Goal: Task Accomplishment & Management: Complete application form

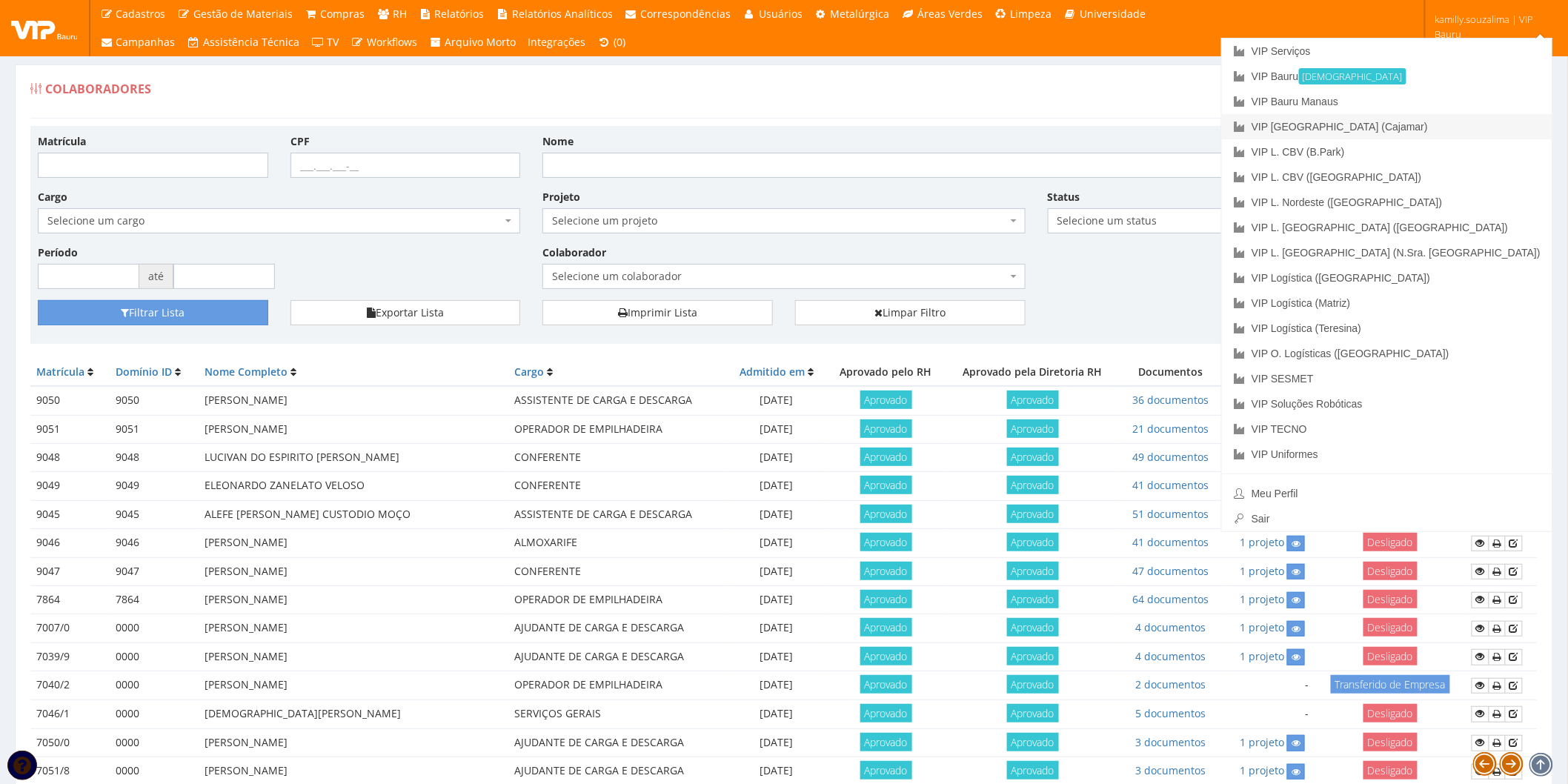
click at [1462, 128] on link "VIP [GEOGRAPHIC_DATA] (Cajamar)" at bounding box center [1387, 126] width 330 height 25
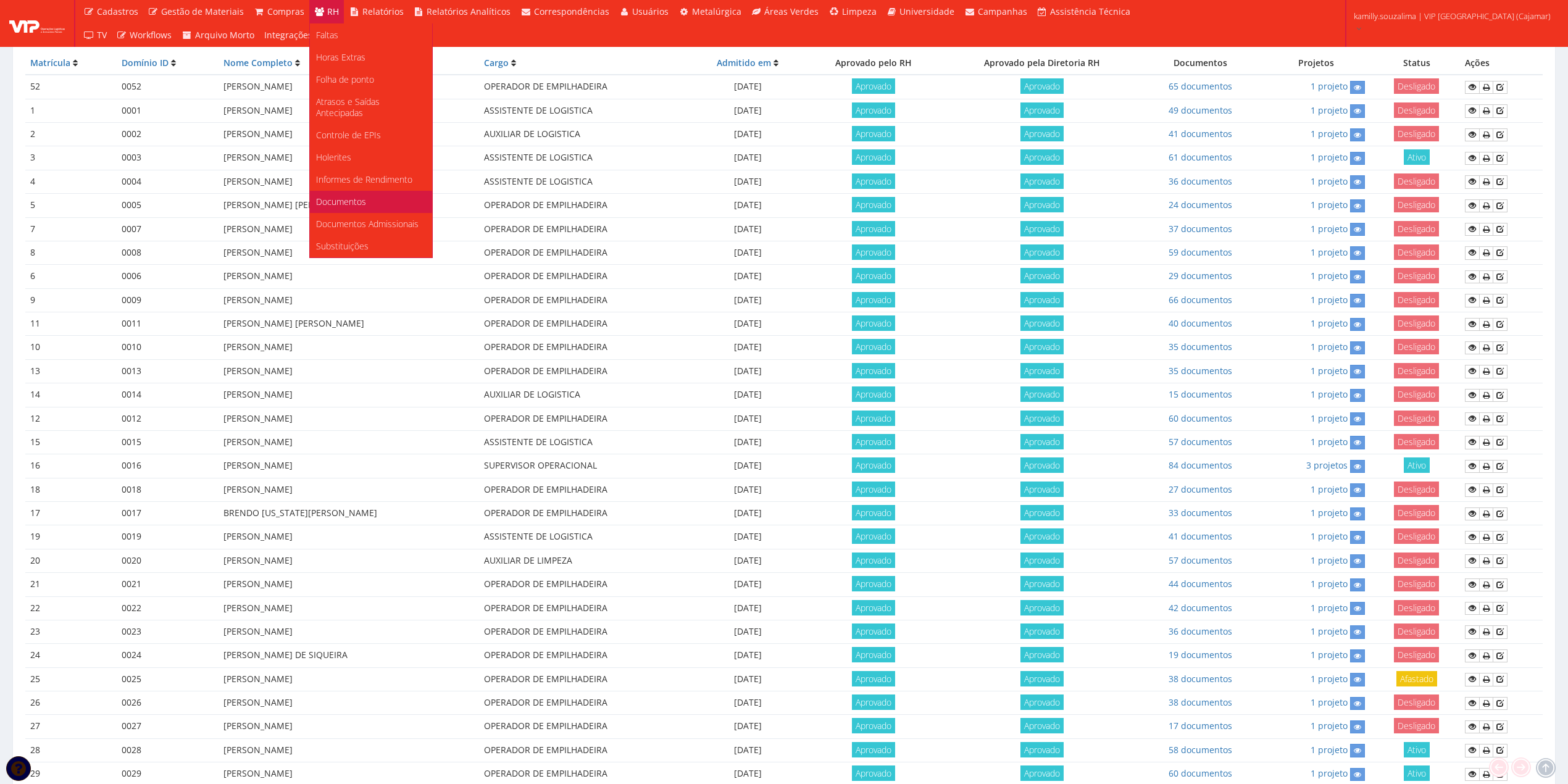
scroll to position [68, 0]
click at [366, 180] on link "Faltas" at bounding box center [371, 189] width 122 height 22
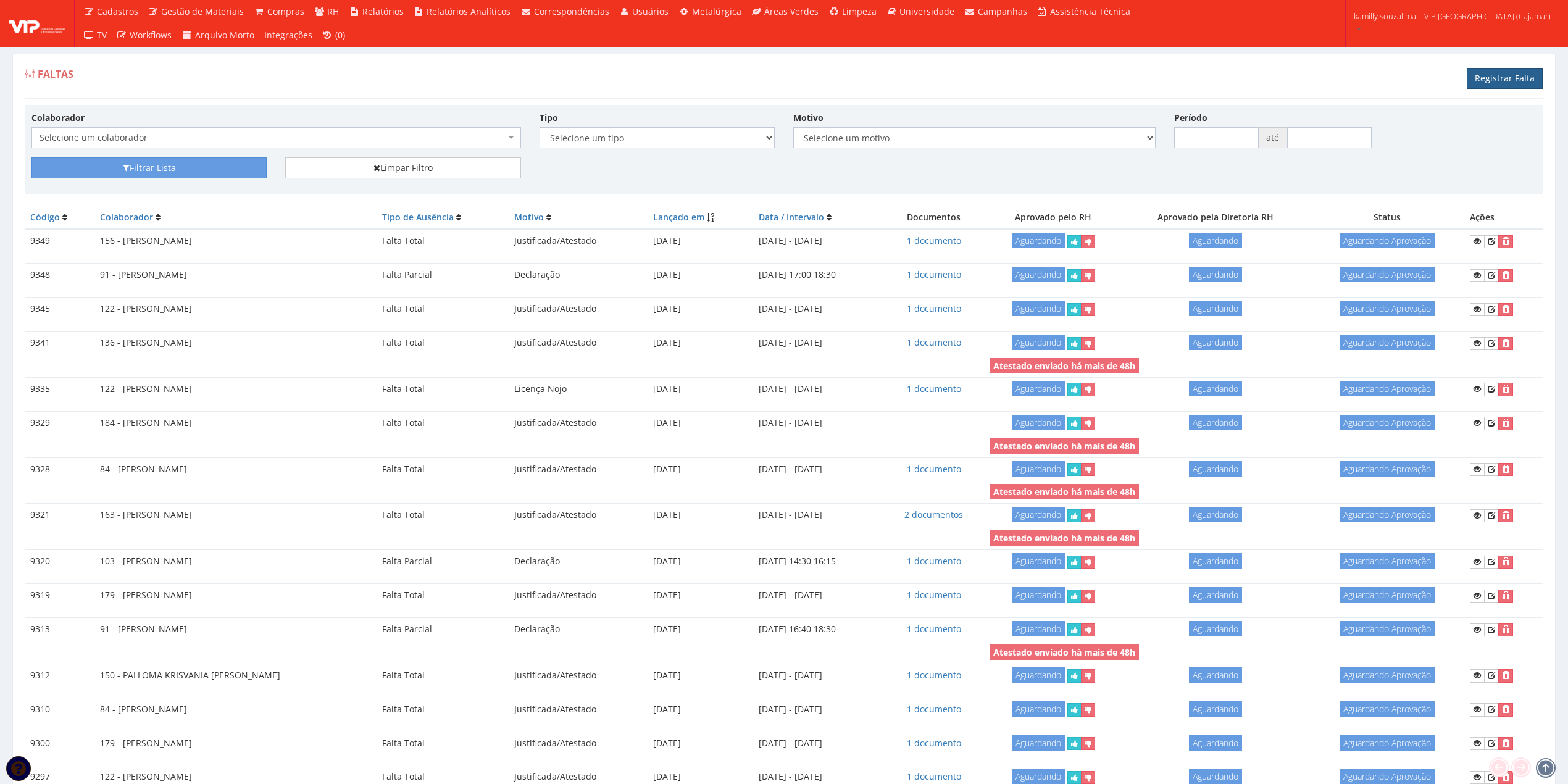
click at [1482, 77] on link "Registrar Falta" at bounding box center [1505, 78] width 76 height 21
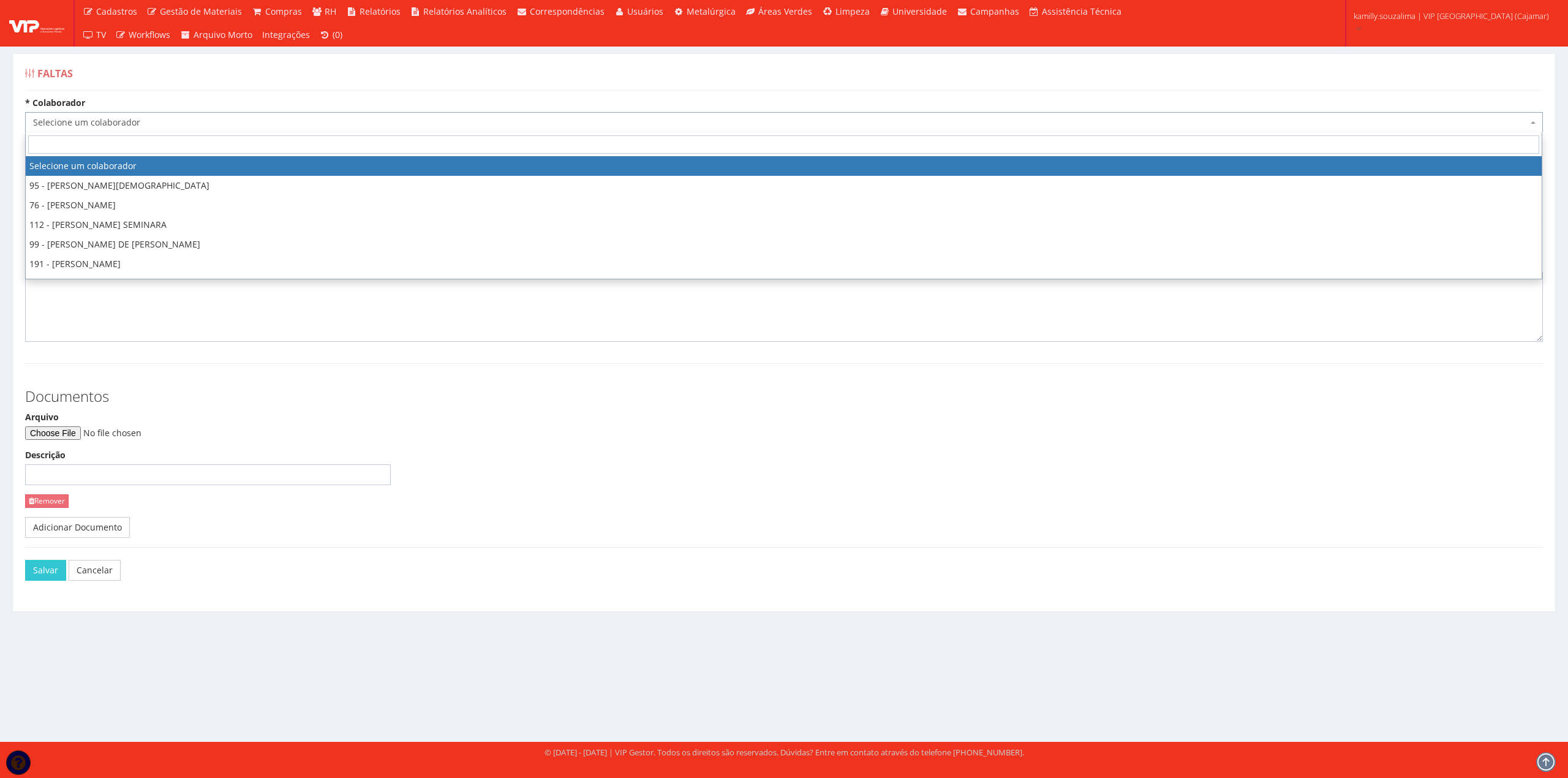
click at [166, 118] on span "Selecione um colaborador" at bounding box center [780, 122] width 1495 height 12
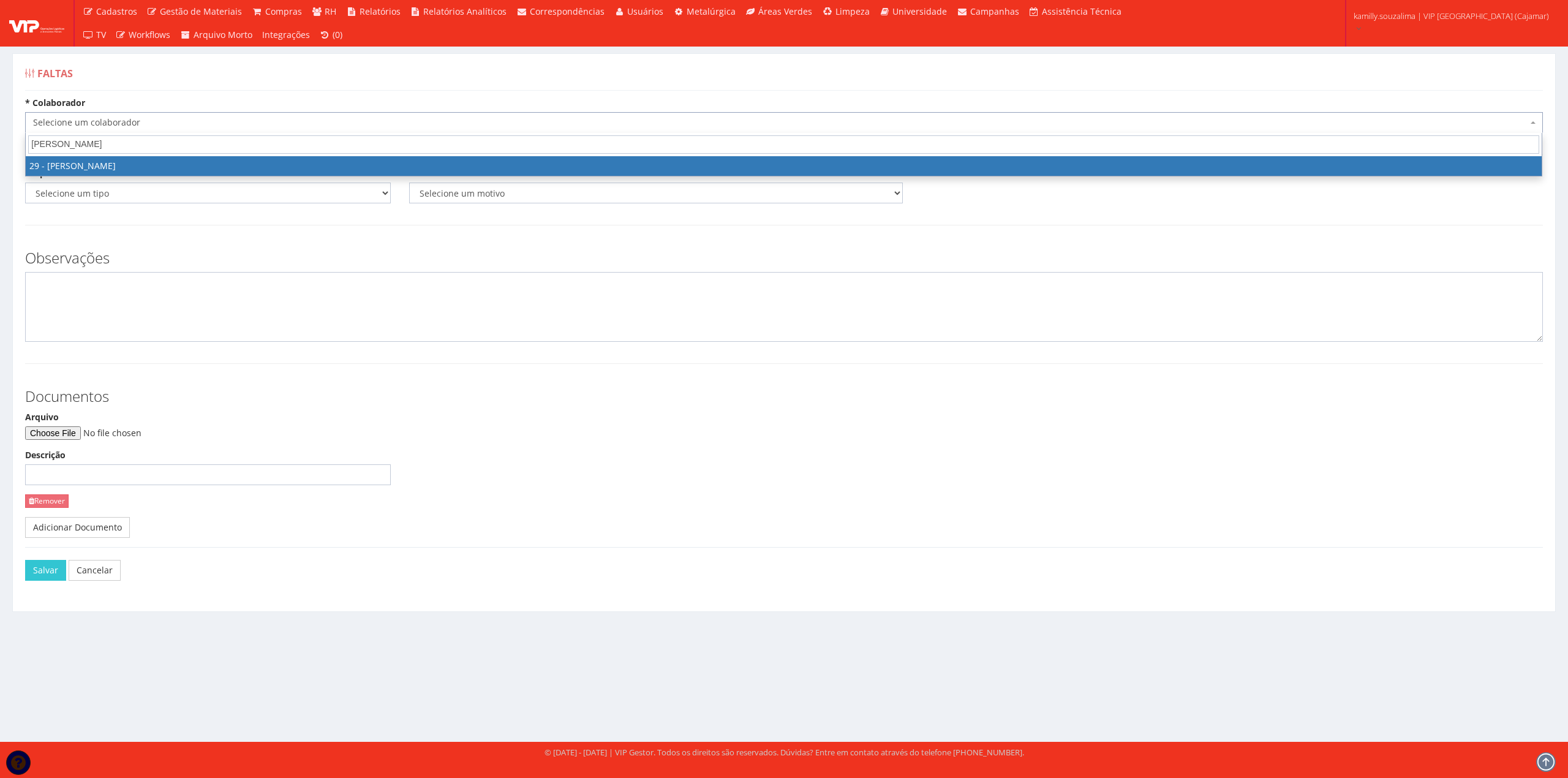
type input "paulo p"
select select "2855"
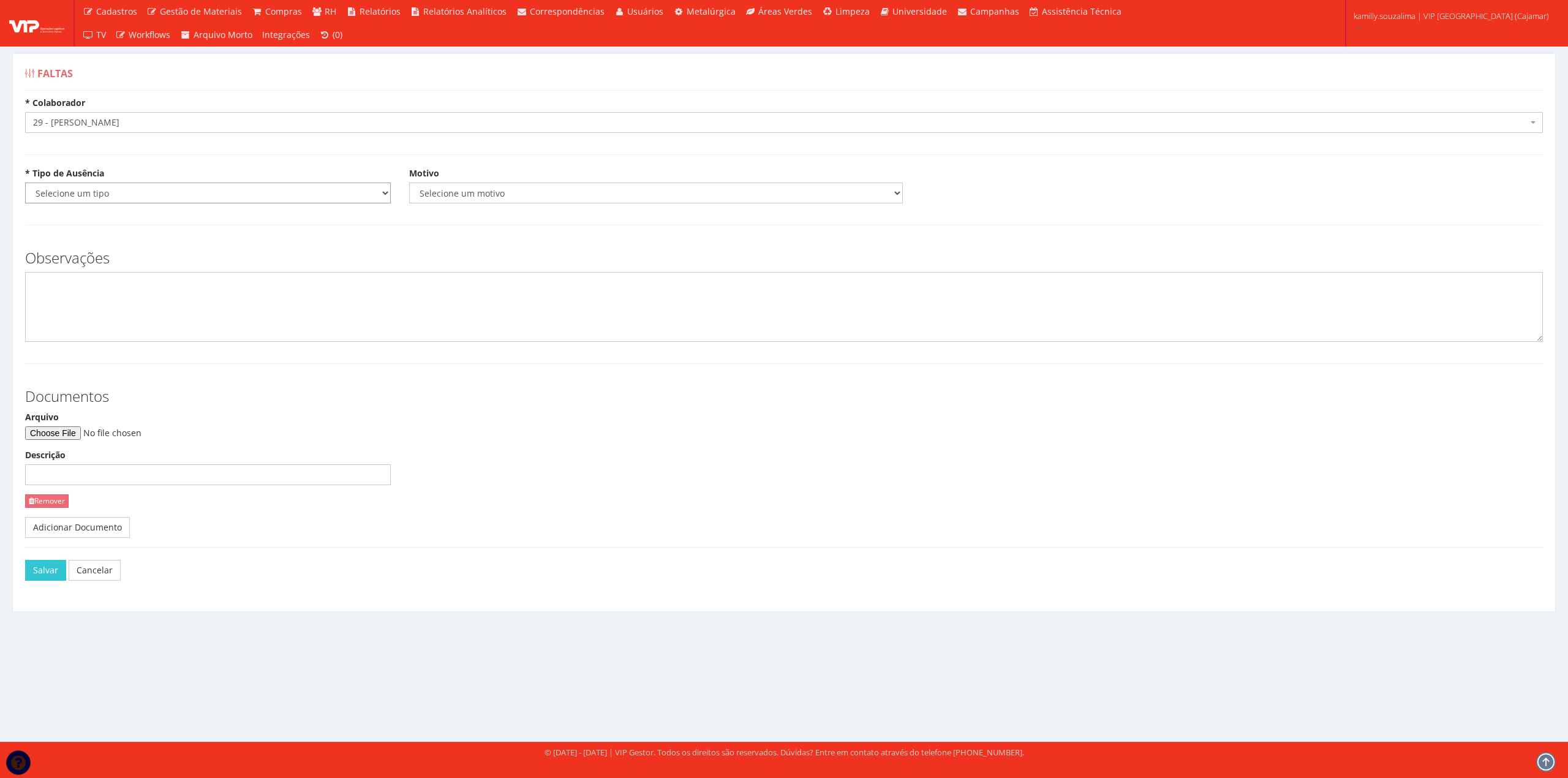
click at [108, 199] on select "Selecione um tipo Falta Total Falta Parcial Afastamento Férias" at bounding box center [207, 193] width 365 height 21
select select "total"
click at [25, 183] on select "Selecione um tipo Falta Total Falta Parcial Afastamento Férias" at bounding box center [207, 193] width 365 height 21
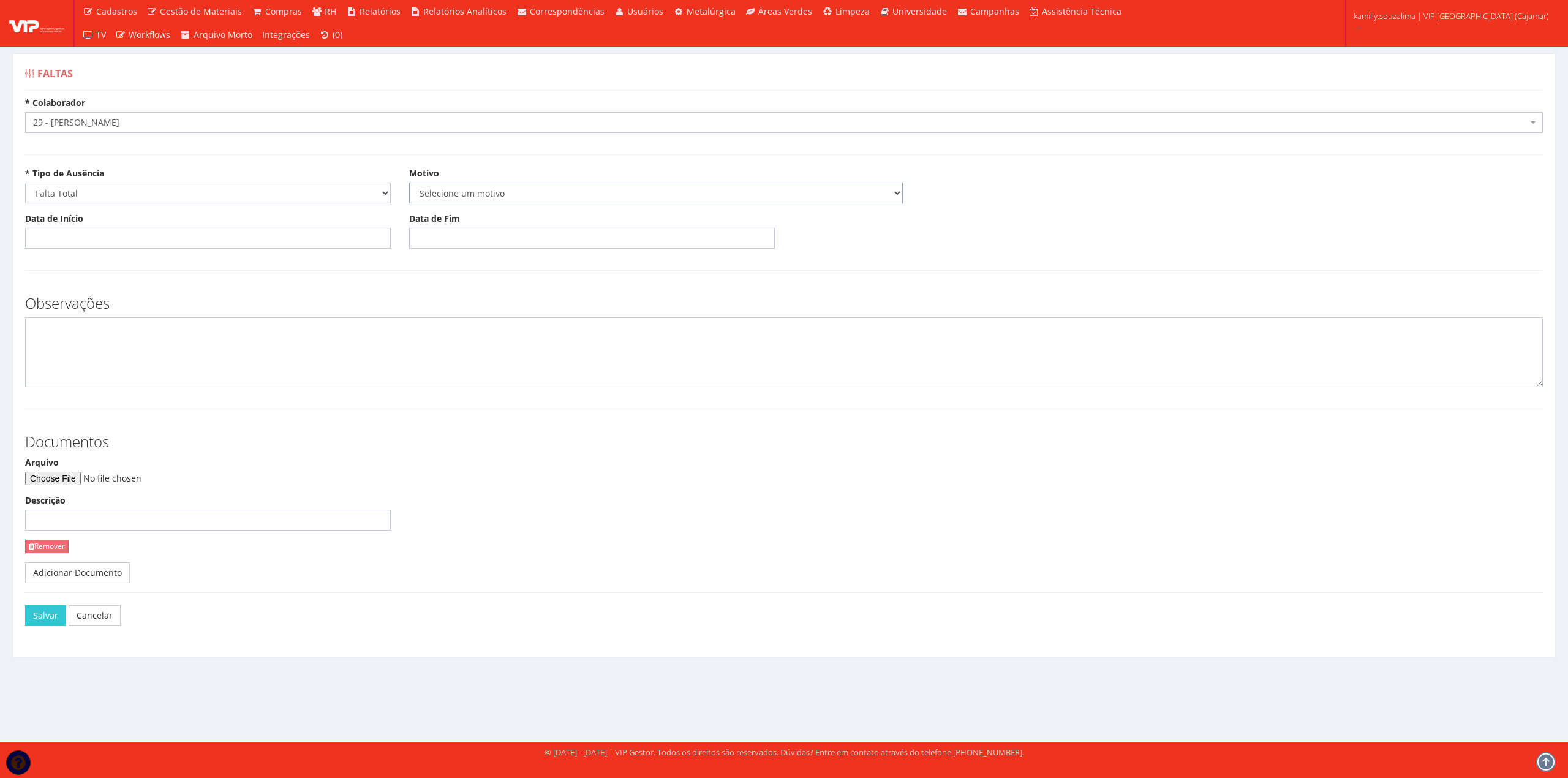
click at [454, 199] on select "Selecione um motivo Acidente Atestado Atraso Declaração Determinação Judicial D…" at bounding box center [655, 193] width 494 height 21
select select "atestado"
click at [409, 183] on select "Selecione um motivo Acidente Atestado Atraso Declaração Determinação Judicial D…" at bounding box center [655, 193] width 494 height 21
click at [155, 238] on input "Data de Início" at bounding box center [207, 238] width 365 height 21
click at [54, 371] on td "25" at bounding box center [54, 378] width 17 height 18
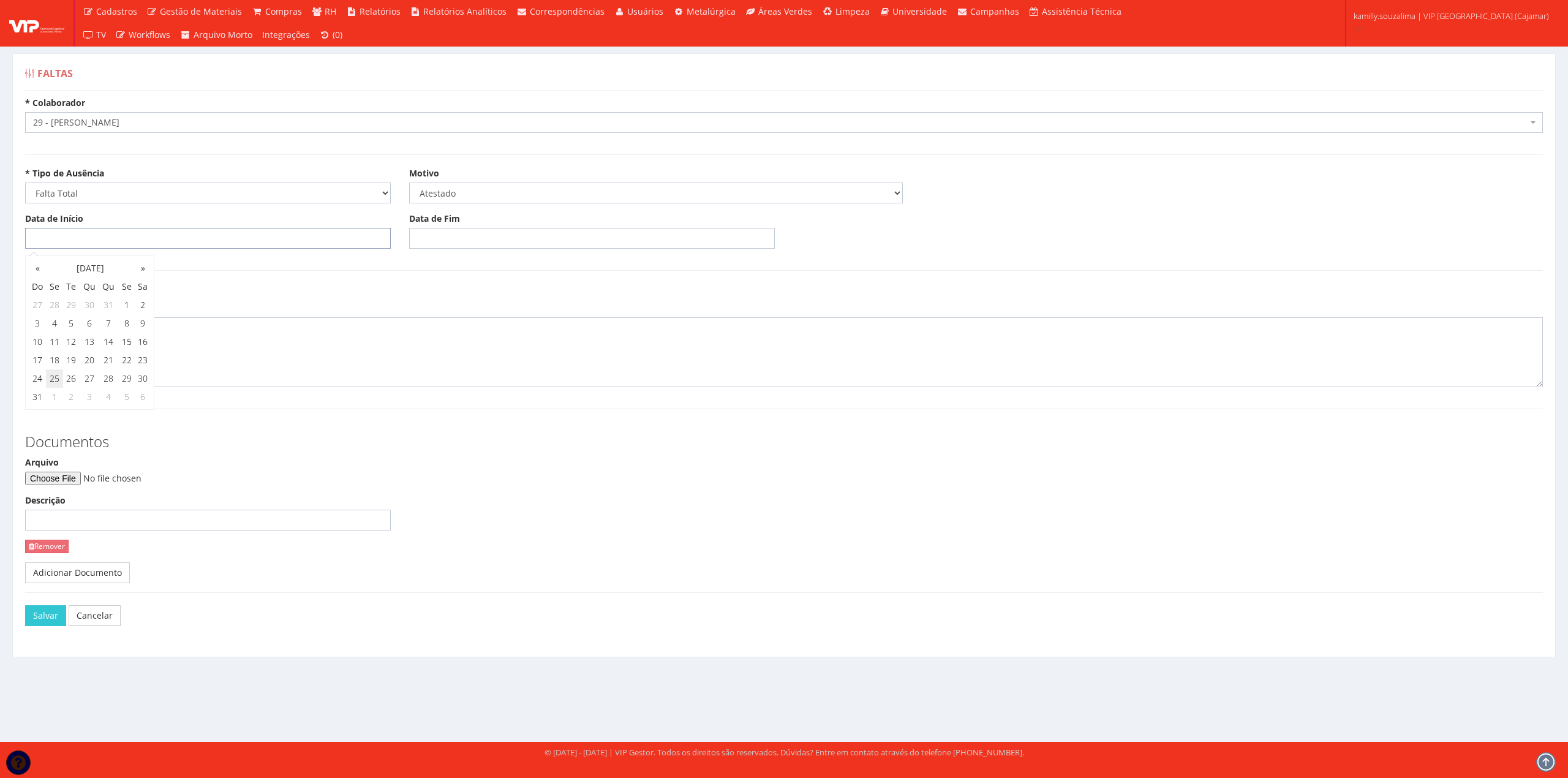
type input "[DATE]"
click at [458, 243] on input "Data de Fim" at bounding box center [591, 238] width 365 height 21
click at [437, 376] on td "25" at bounding box center [438, 378] width 17 height 18
type input "[DATE]"
click at [443, 378] on td "25" at bounding box center [438, 378] width 17 height 18
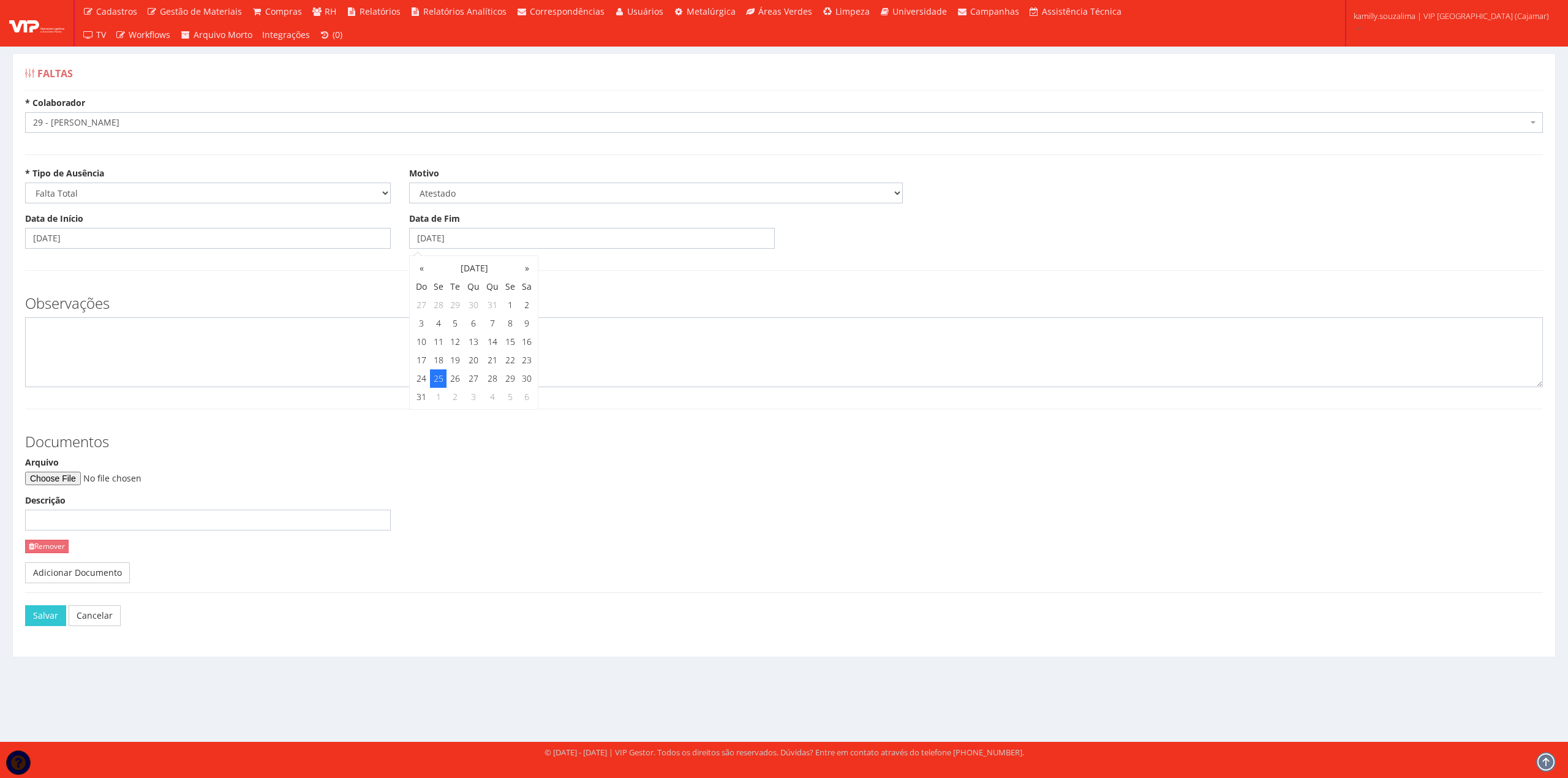
click at [438, 377] on td "25" at bounding box center [438, 378] width 17 height 18
click at [114, 334] on textarea at bounding box center [784, 352] width 1518 height 70
type textarea "c"
type textarea "CID: M239"
click at [88, 474] on input "Arquivo" at bounding box center [108, 478] width 166 height 14
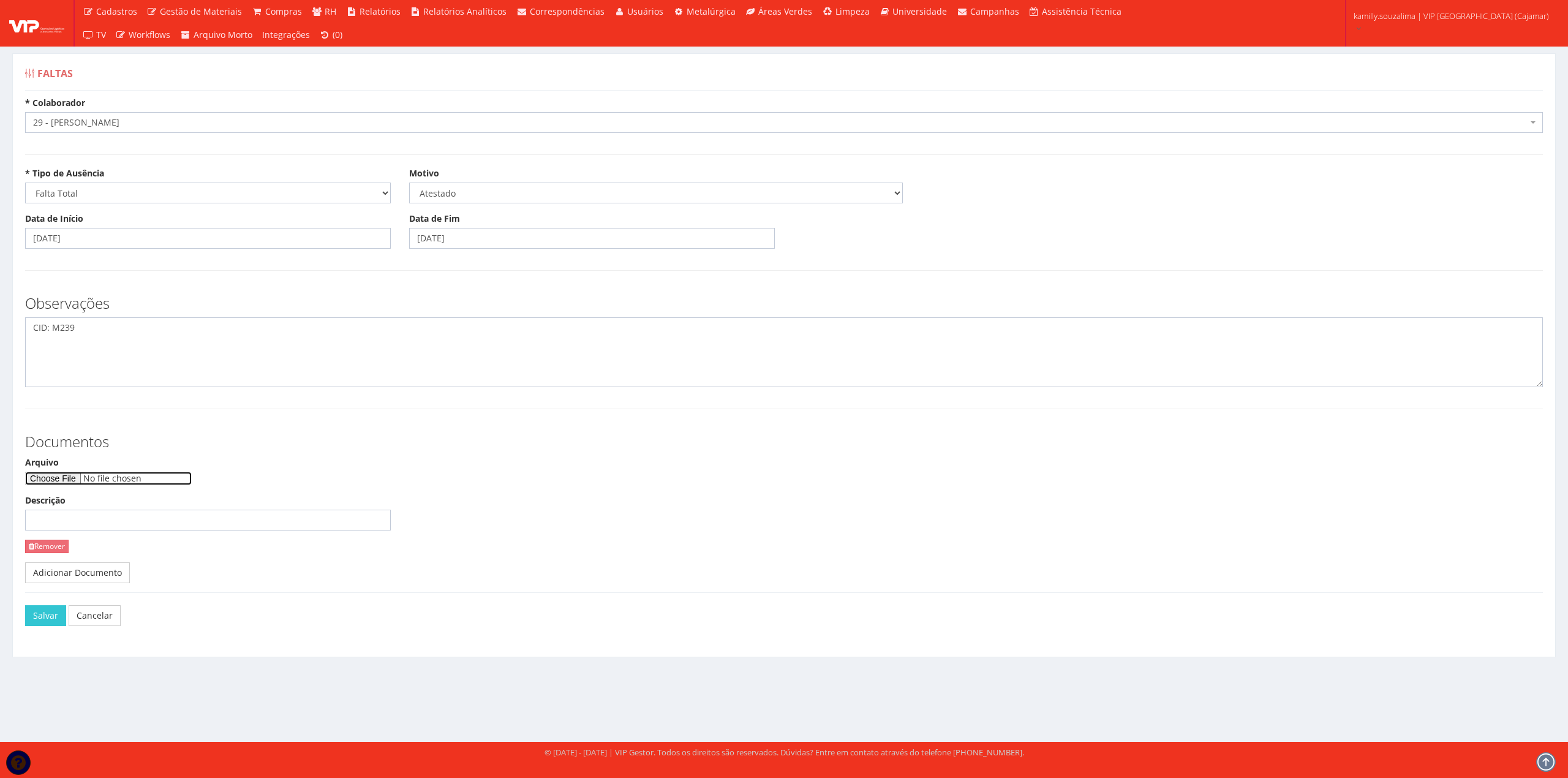
type input "C:\fakepath\1000329087.jpg"
click at [264, 341] on textarea "CID: M239" at bounding box center [784, 352] width 1518 height 70
click at [47, 613] on button "Salvar" at bounding box center [45, 616] width 41 height 21
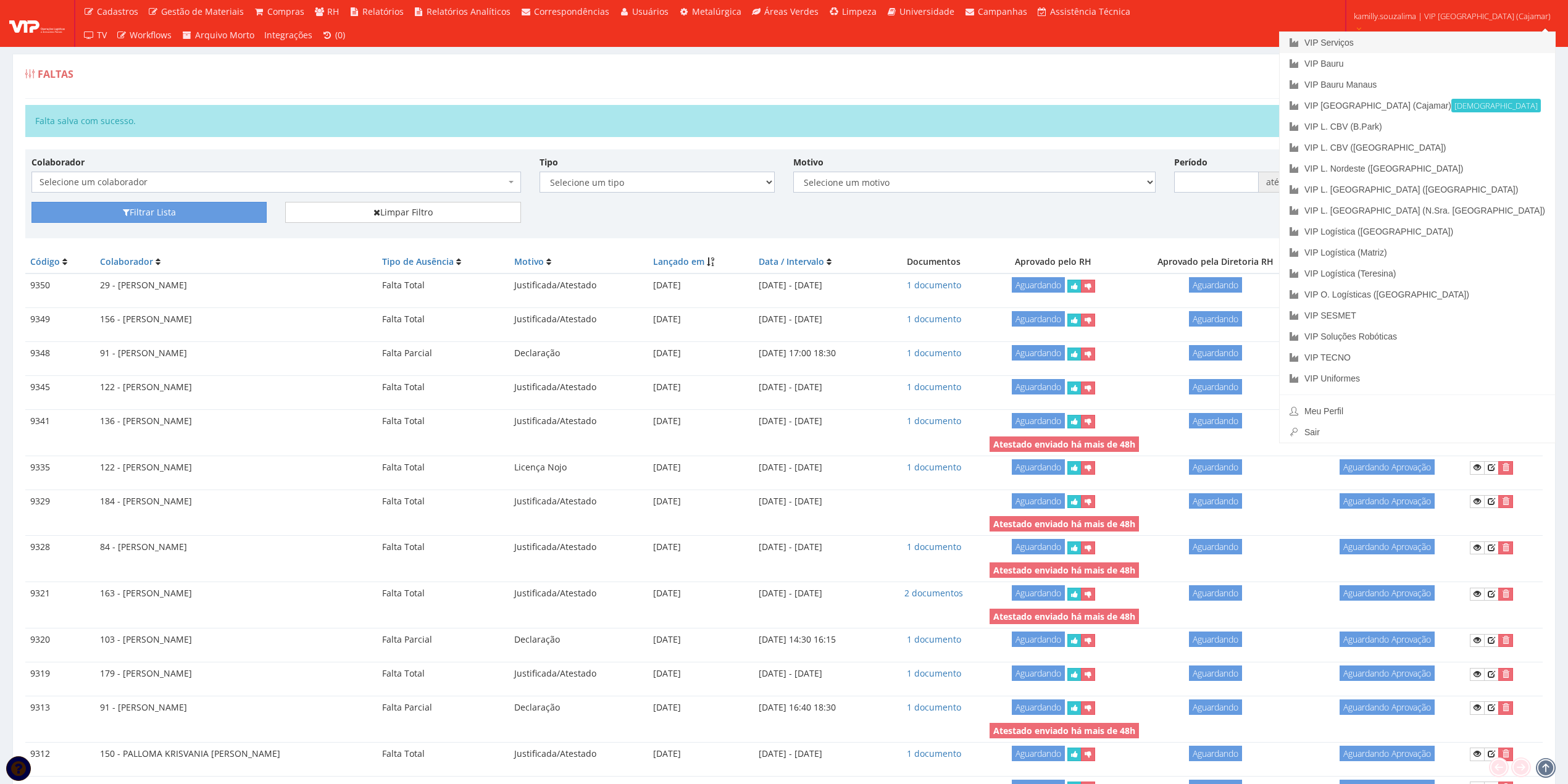
click at [1412, 40] on link "VIP Serviços" at bounding box center [1417, 43] width 275 height 21
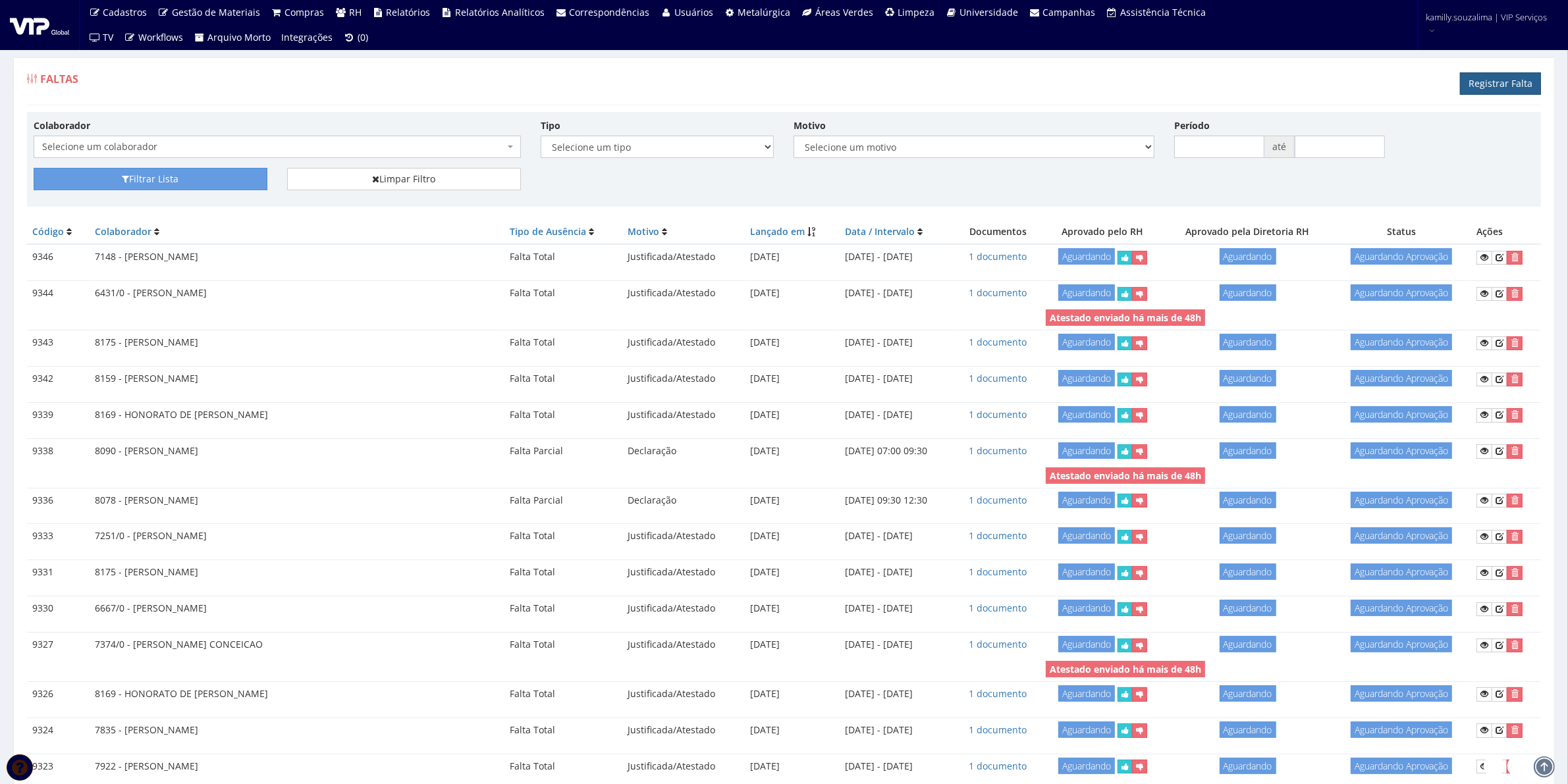
click at [1505, 81] on link "Registrar Falta" at bounding box center [1501, 84] width 81 height 22
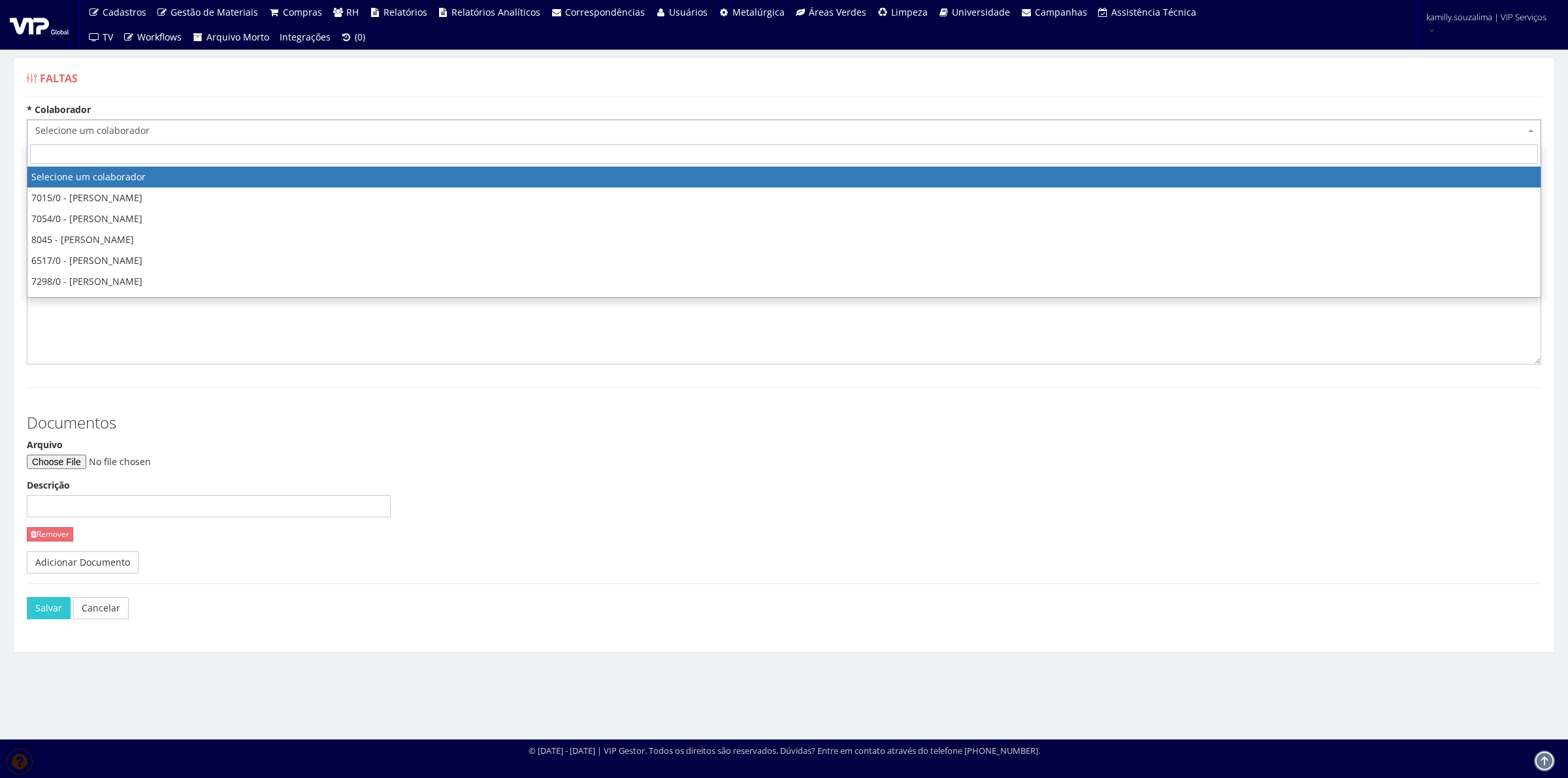
click at [305, 139] on span "Selecione um colaborador" at bounding box center [784, 131] width 1515 height 22
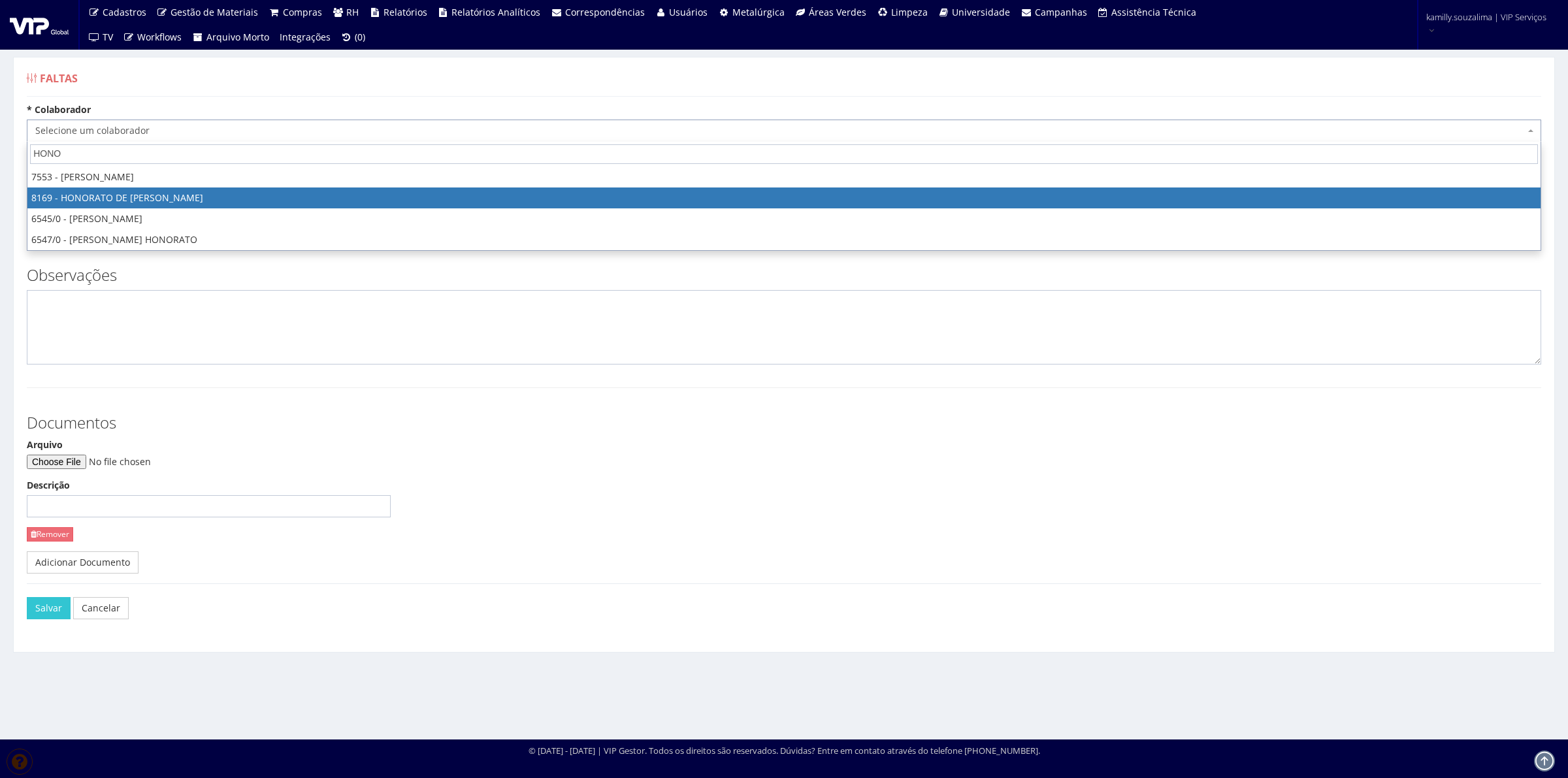
type input "HONO"
select select "3958"
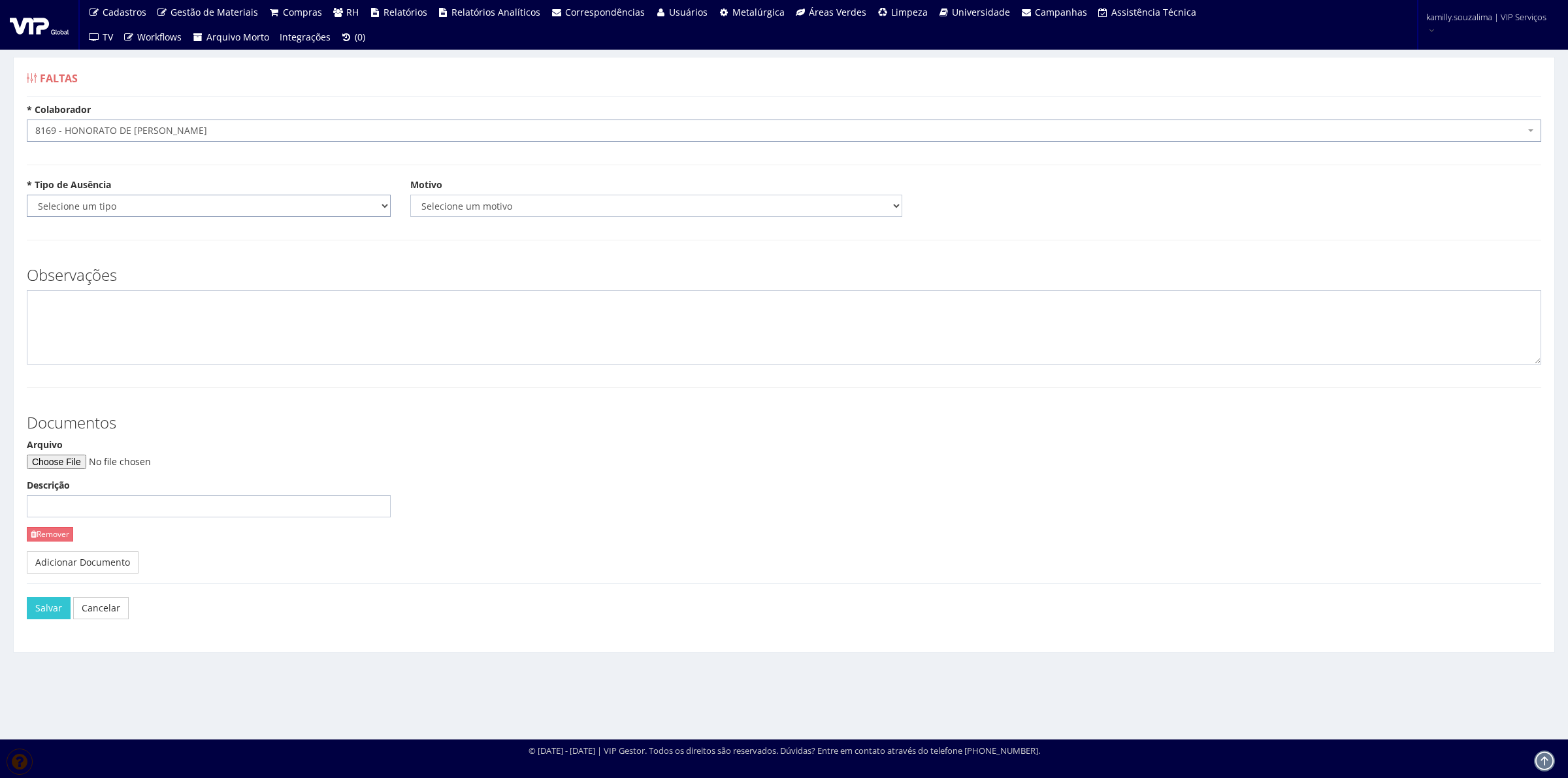
click at [106, 211] on select "Selecione um tipo Falta Total Falta Parcial Afastamento Férias" at bounding box center [208, 206] width 364 height 22
select select "total"
click at [27, 194] on select "Selecione um tipo Falta Total Falta Parcial Afastamento Férias" at bounding box center [208, 206] width 364 height 22
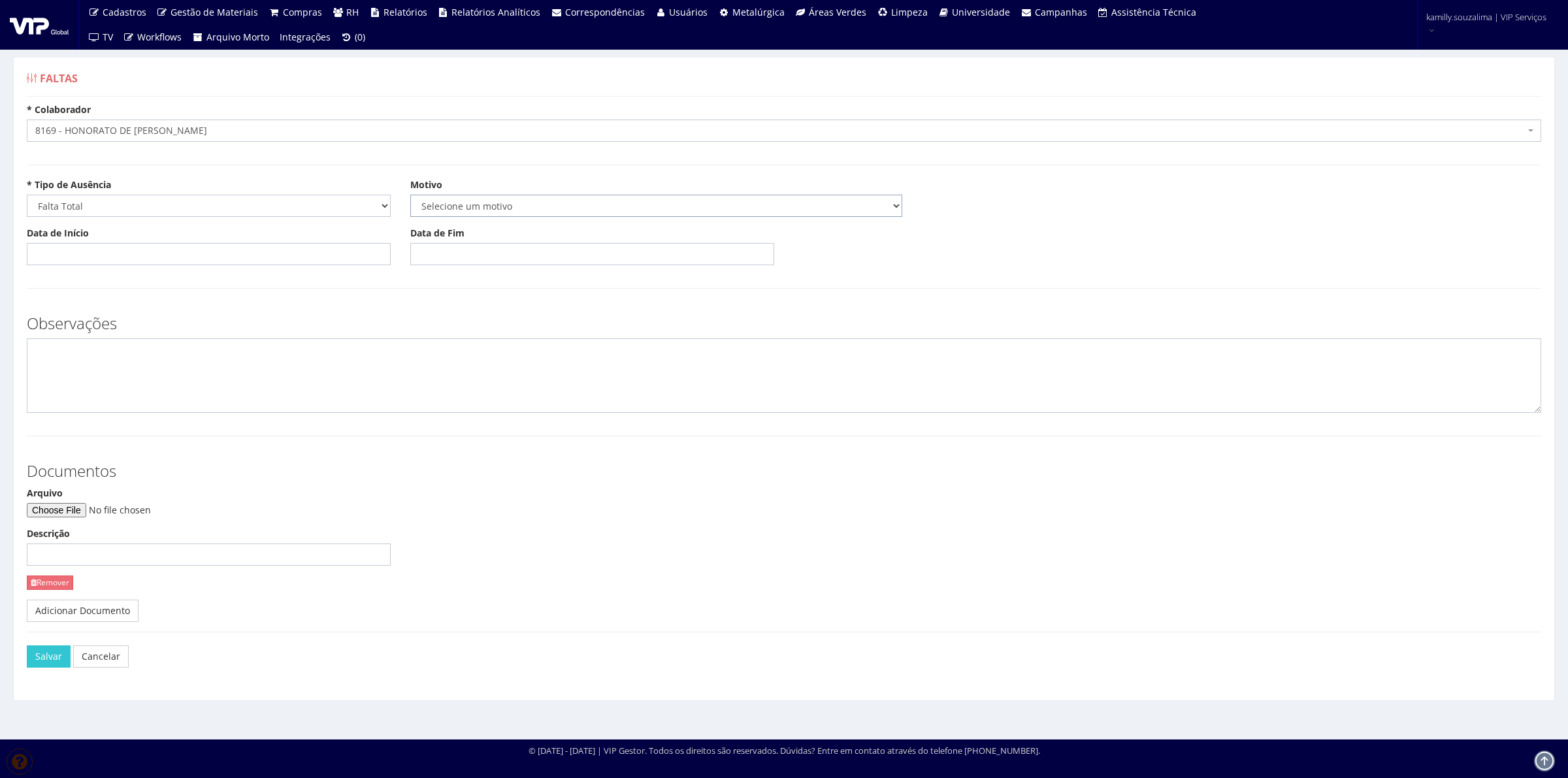
click at [569, 216] on select "Selecione um motivo Acidente Atestado Atraso Declaração Determinação Judicial D…" at bounding box center [656, 206] width 492 height 22
select select "atestado"
click at [410, 194] on select "Selecione um motivo Acidente Atestado Atraso Declaração Determinação Judicial D…" at bounding box center [656, 206] width 492 height 22
click at [142, 248] on input "Data de Início" at bounding box center [208, 254] width 364 height 22
click at [57, 401] on td "25" at bounding box center [57, 404] width 18 height 20
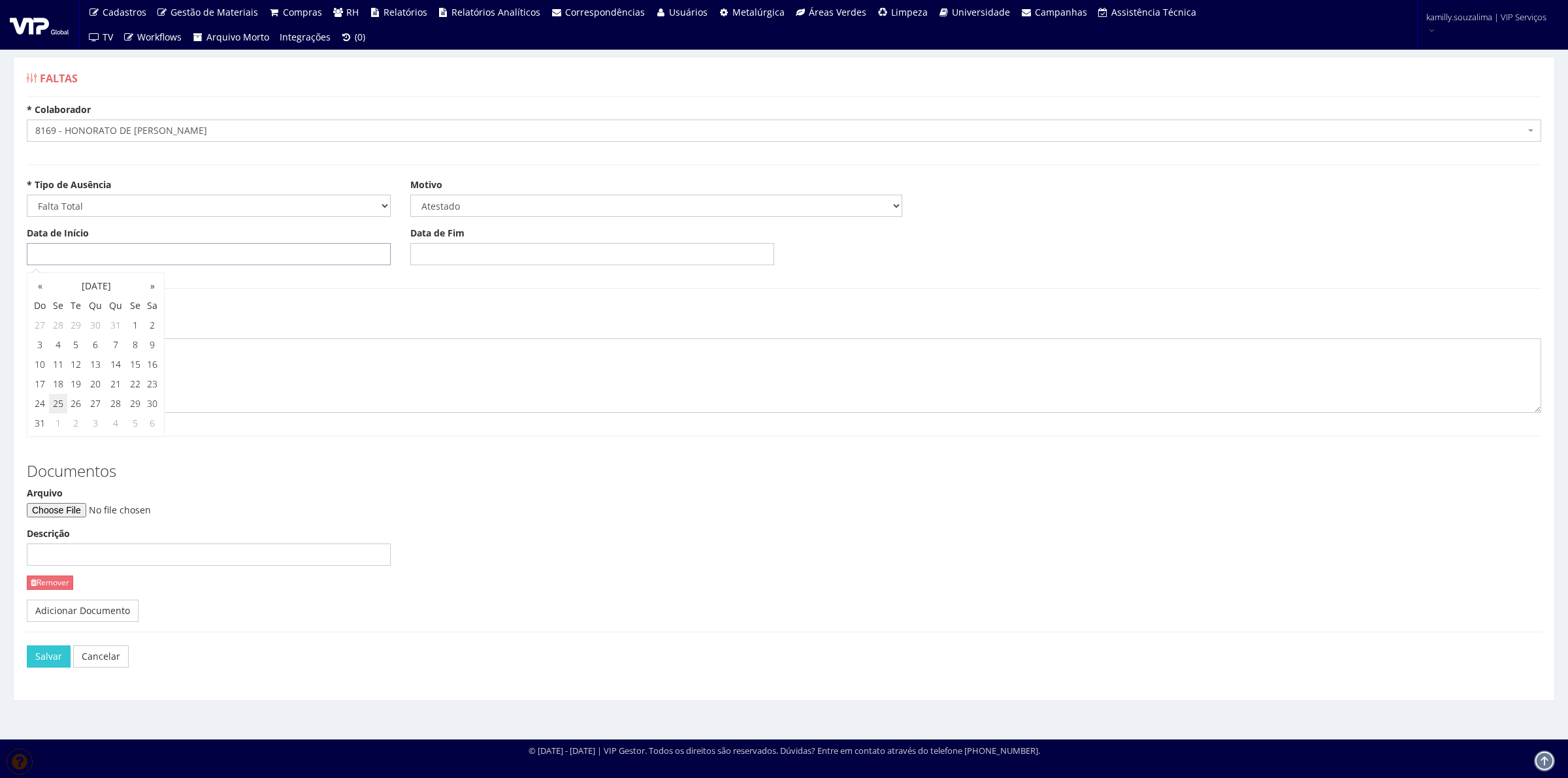
type input "[DATE]"
click at [464, 261] on input "Data de Fim" at bounding box center [592, 254] width 364 height 22
click at [455, 402] on td "26" at bounding box center [458, 404] width 18 height 20
type input "26/08/2025"
click at [178, 376] on textarea at bounding box center [784, 375] width 1515 height 75
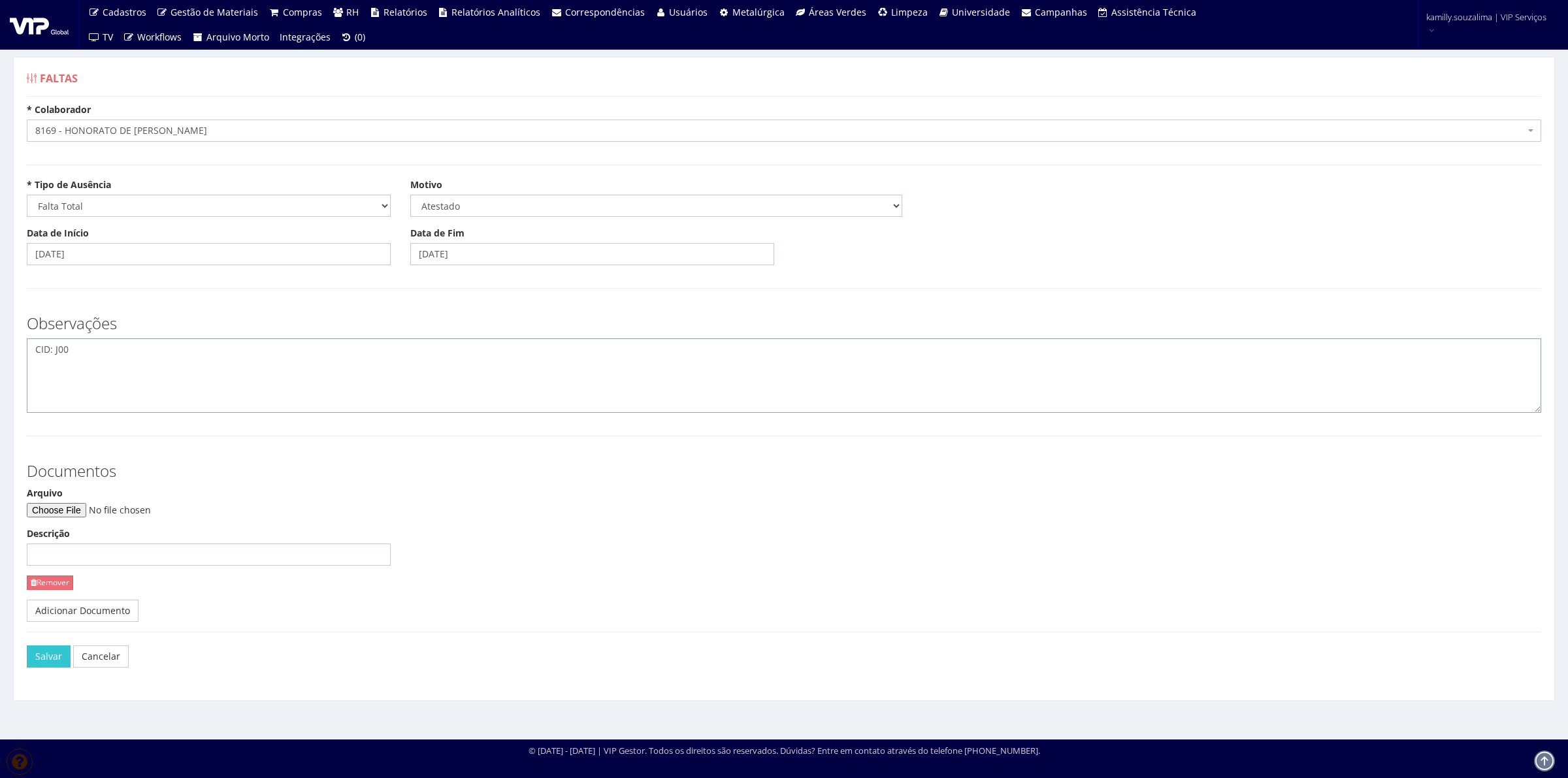
type textarea "CID: J00"
click at [64, 513] on input "Arquivo" at bounding box center [115, 510] width 177 height 15
type input "C:\fakepath\WhatsApp Image 2025-08-25 at 18.58.30.jpeg"
click at [39, 647] on button "Salvar" at bounding box center [48, 657] width 44 height 22
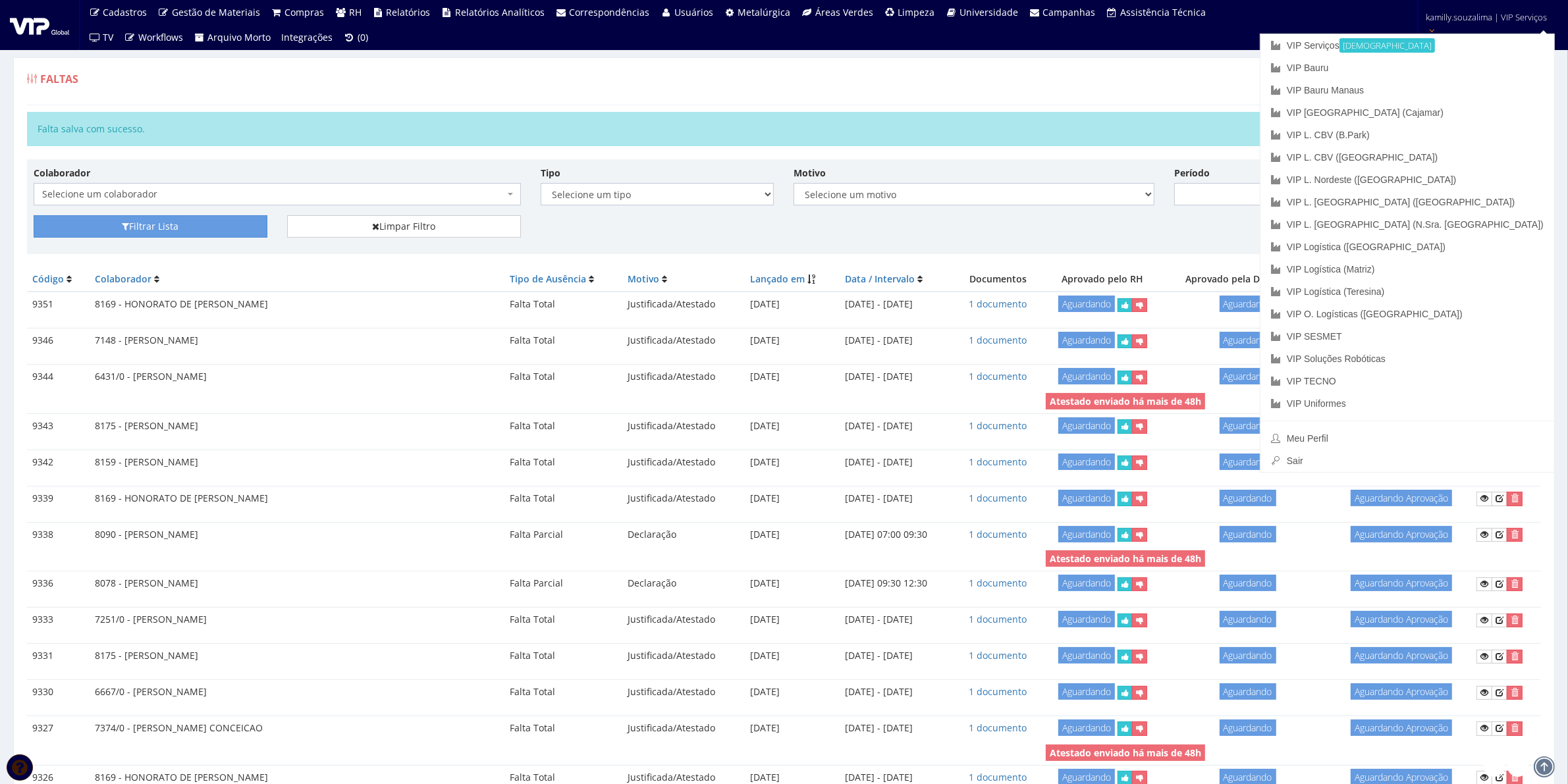
drag, startPoint x: 1104, startPoint y: 121, endPoint x: 1407, endPoint y: 87, distance: 304.9
click at [1107, 121] on div "Falta salva com sucesso." at bounding box center [783, 130] width 1514 height 35
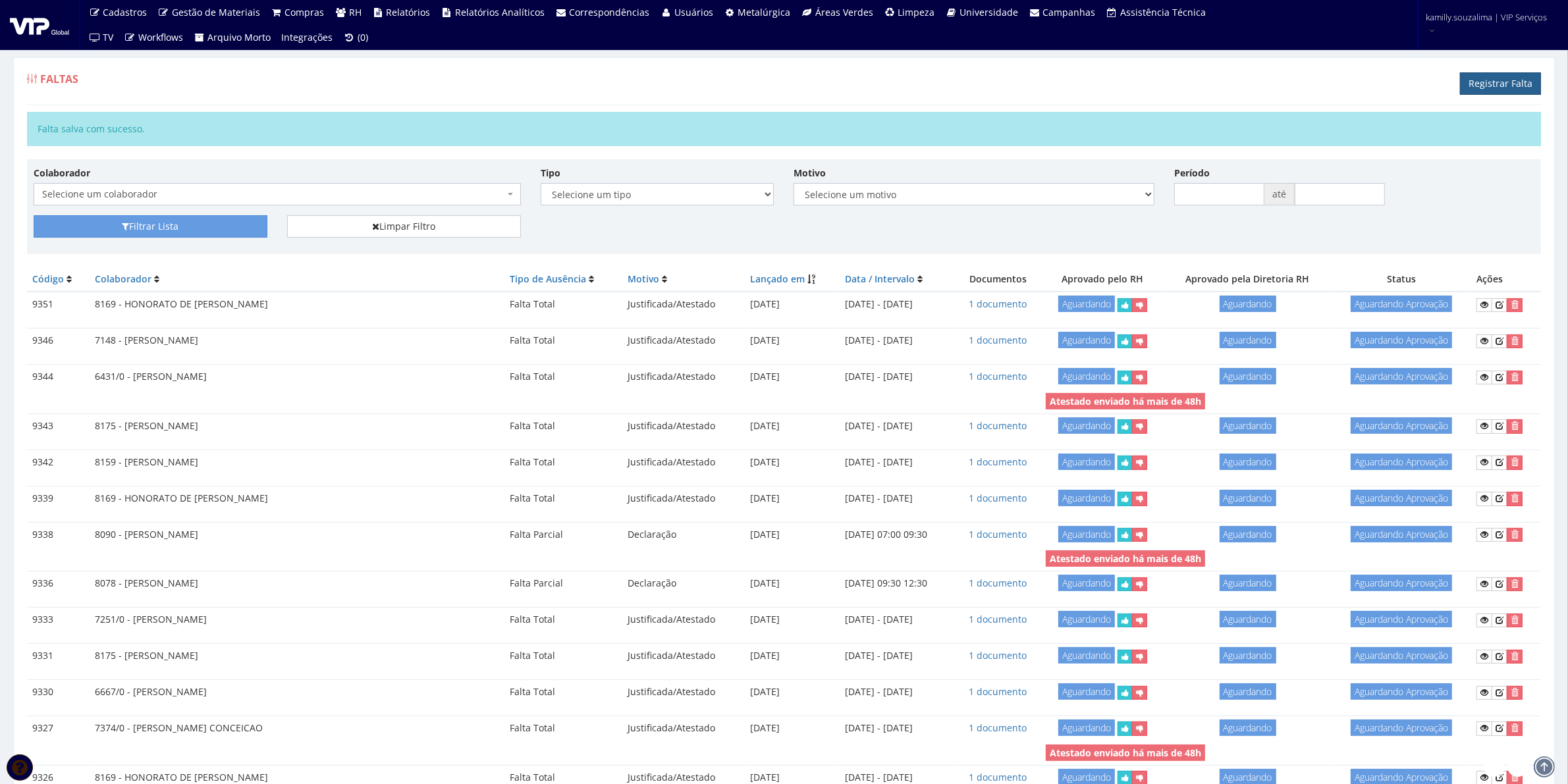
click at [1523, 76] on link "Registrar Falta" at bounding box center [1501, 84] width 81 height 22
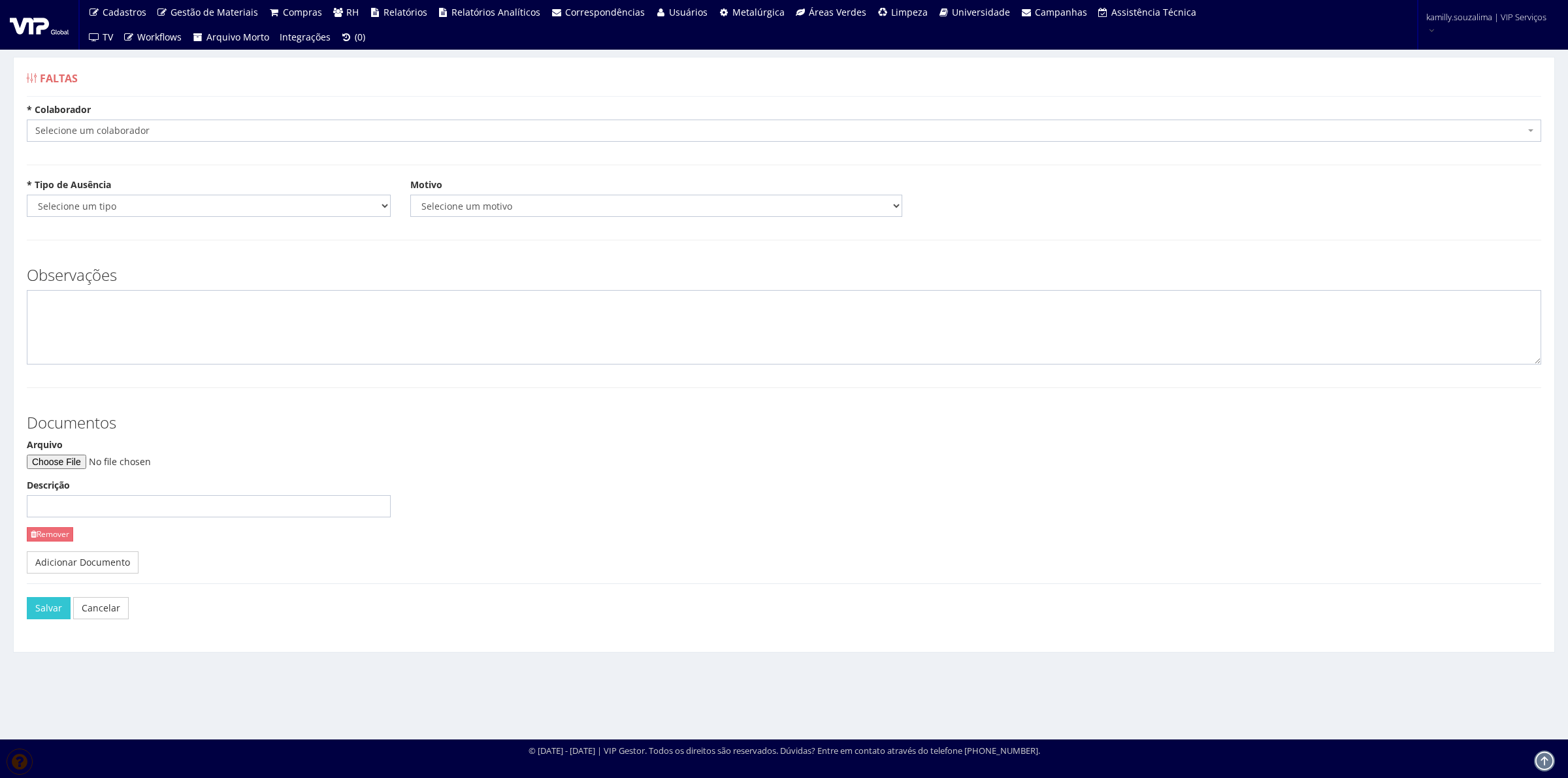
click at [263, 131] on span "Selecione um colaborador" at bounding box center [780, 130] width 1490 height 13
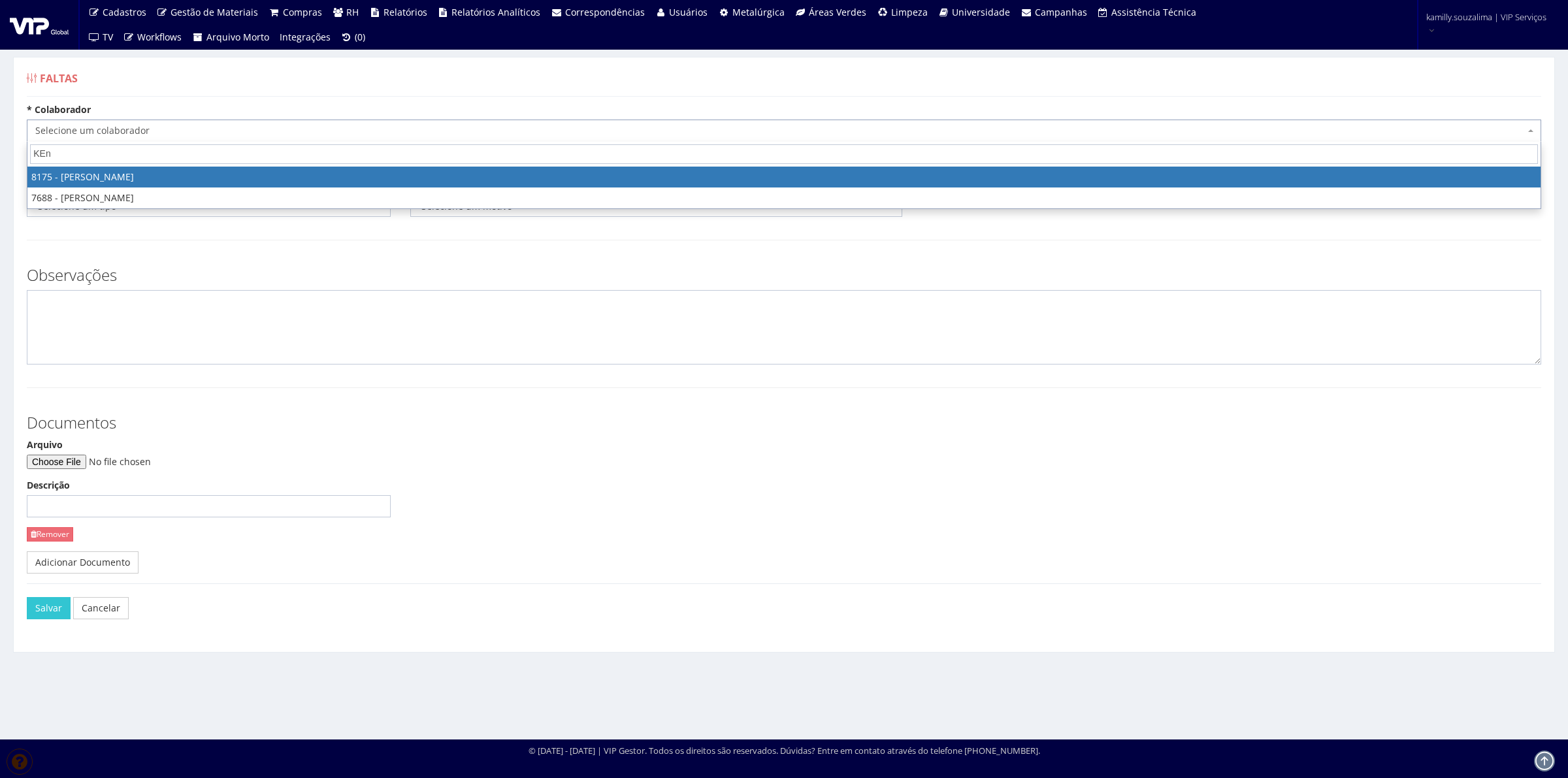
type input "KEn"
select select "4012"
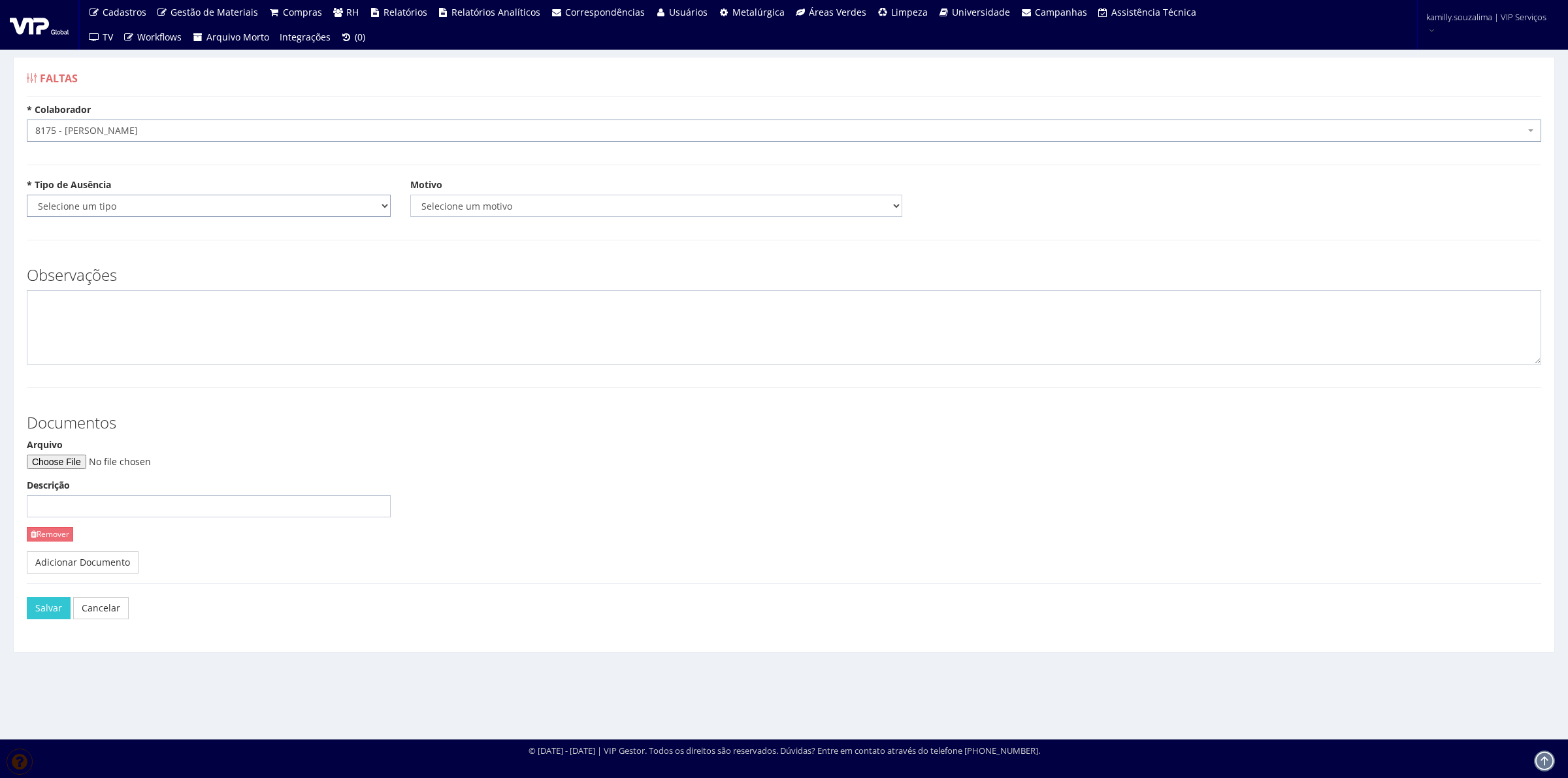
click at [145, 206] on select "Selecione um tipo Falta Total Falta Parcial Afastamento Férias" at bounding box center [208, 206] width 364 height 22
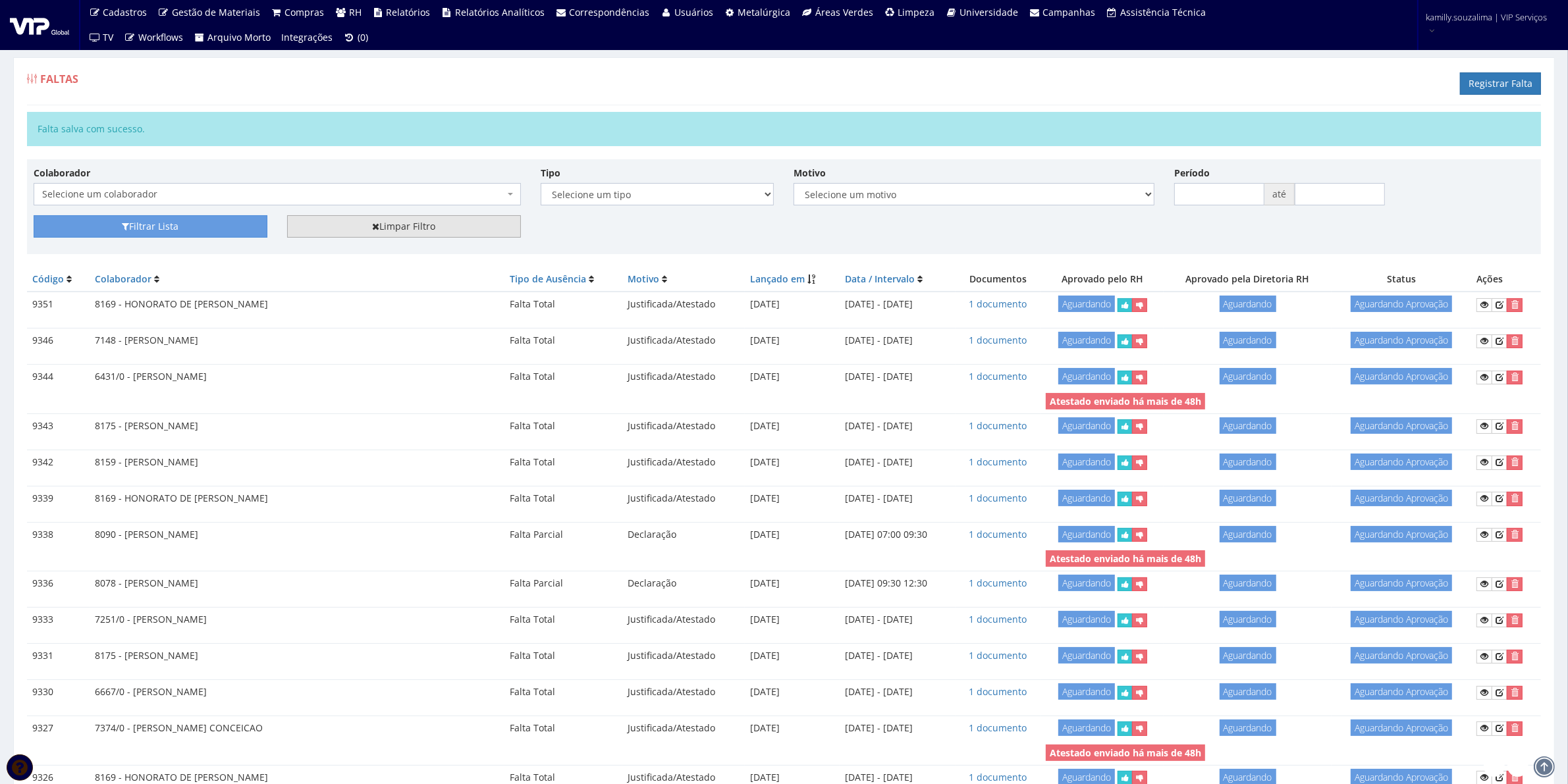
click at [418, 236] on link "Limpar Filtro" at bounding box center [404, 226] width 234 height 22
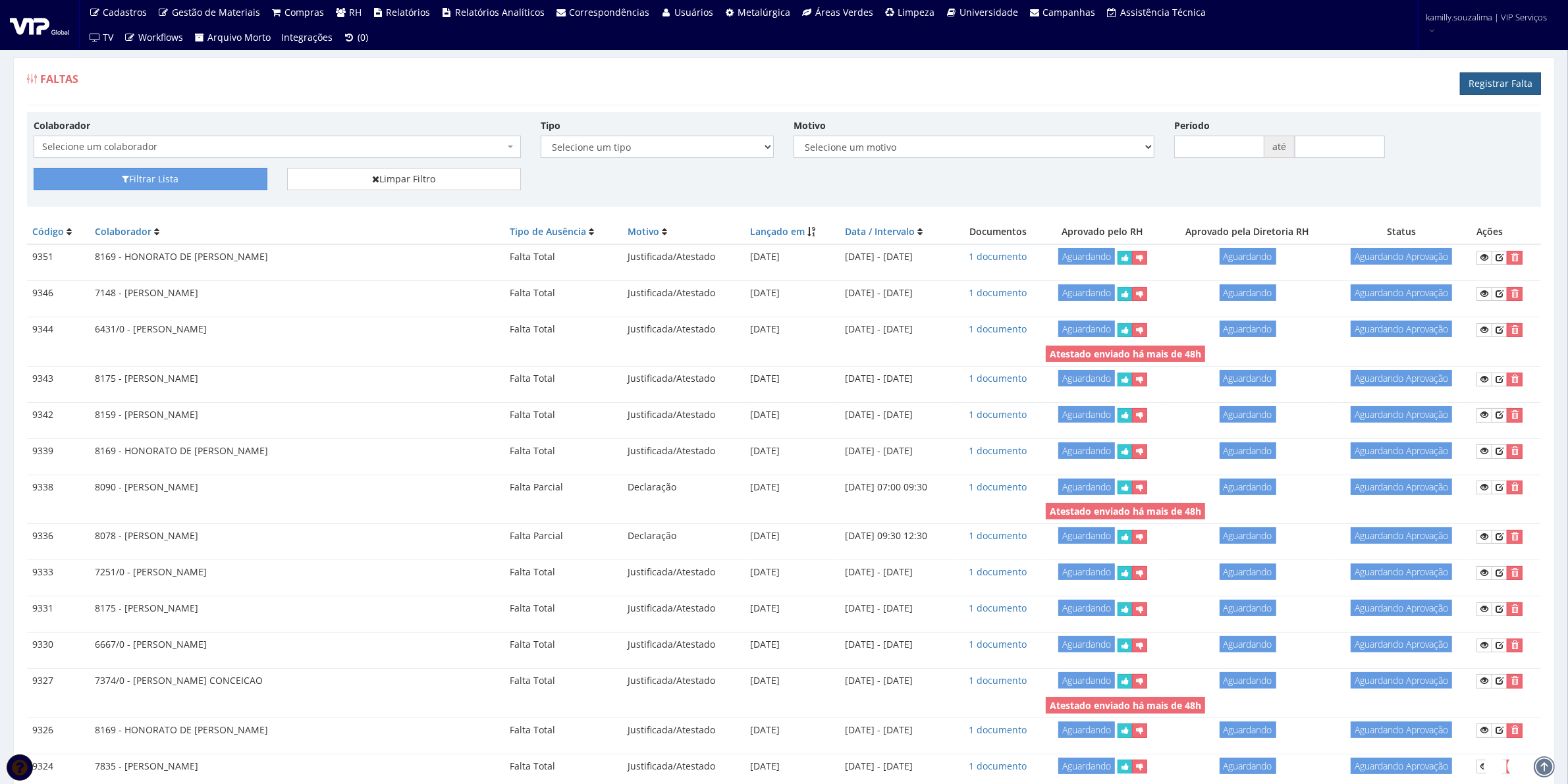
click at [1496, 81] on link "Registrar Falta" at bounding box center [1501, 84] width 81 height 22
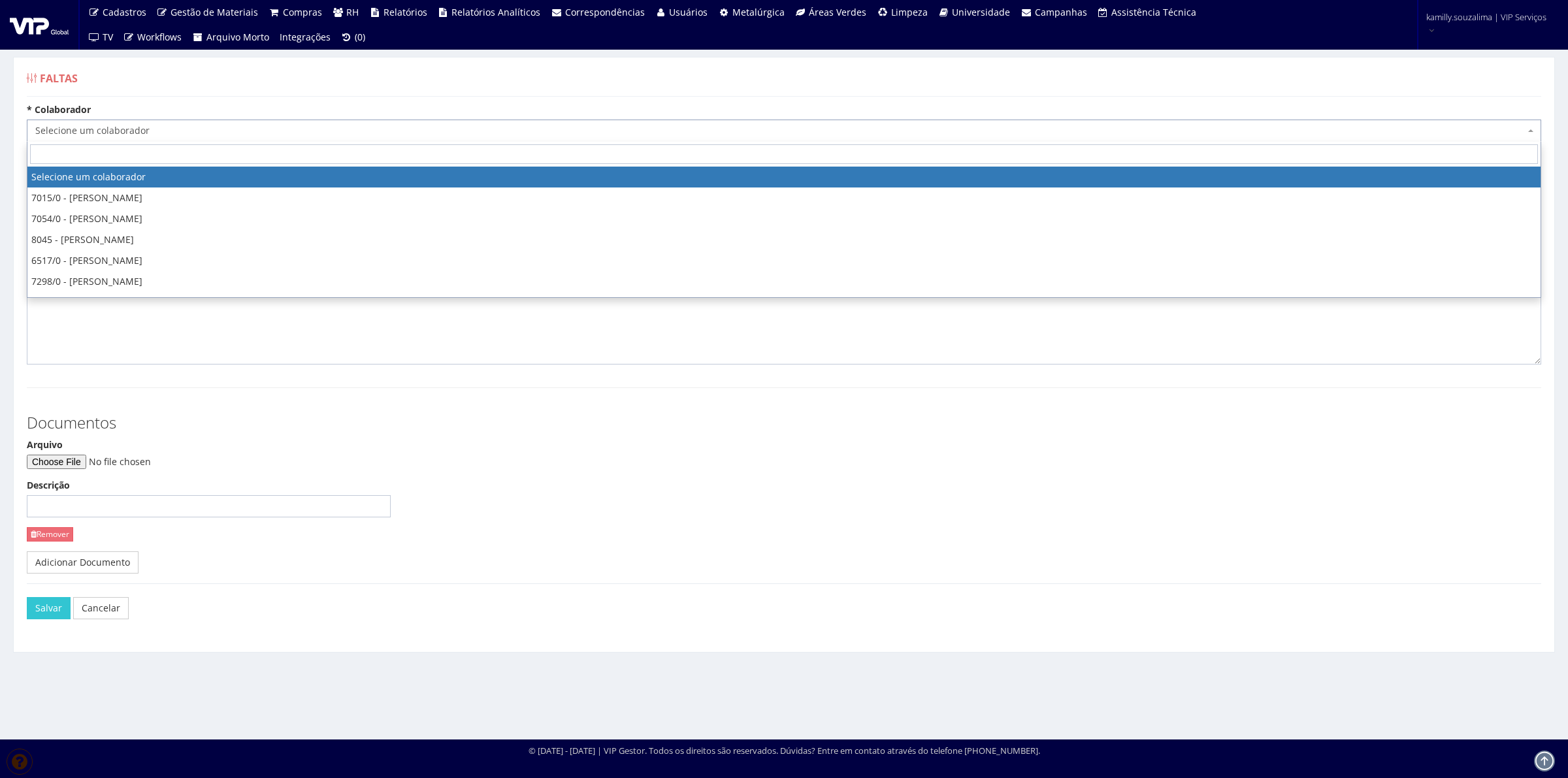
click at [171, 139] on span "Selecione um colaborador" at bounding box center [784, 131] width 1515 height 22
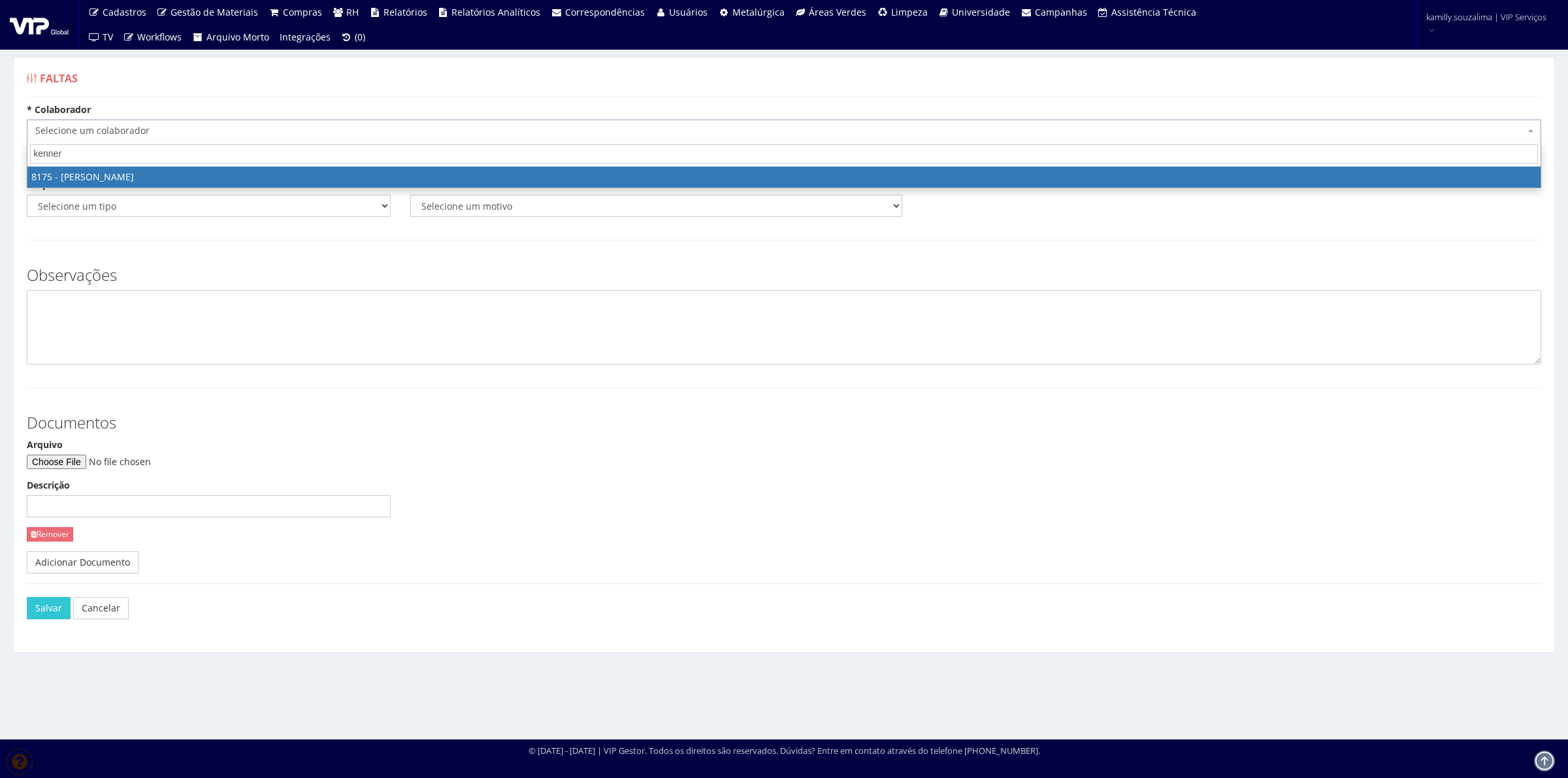
type input "kenner"
drag, startPoint x: 225, startPoint y: 177, endPoint x: 156, endPoint y: 213, distance: 77.8
select select "4012"
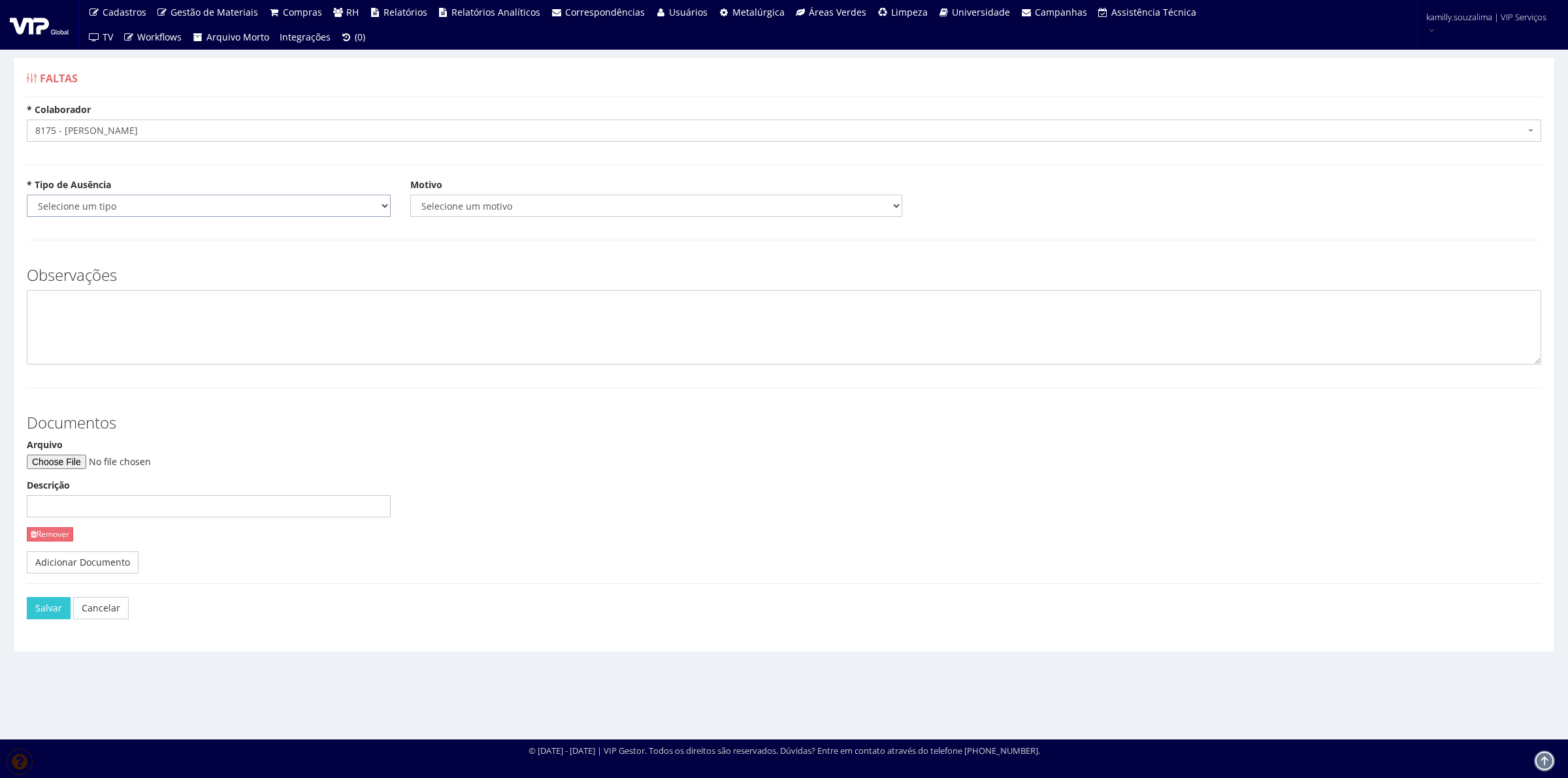
click at [153, 213] on select "Selecione um tipo Falta Total Falta Parcial Afastamento Férias" at bounding box center [208, 206] width 364 height 22
select select "total"
click at [27, 194] on select "Selecione um tipo Falta Total Falta Parcial Afastamento Férias" at bounding box center [208, 206] width 364 height 22
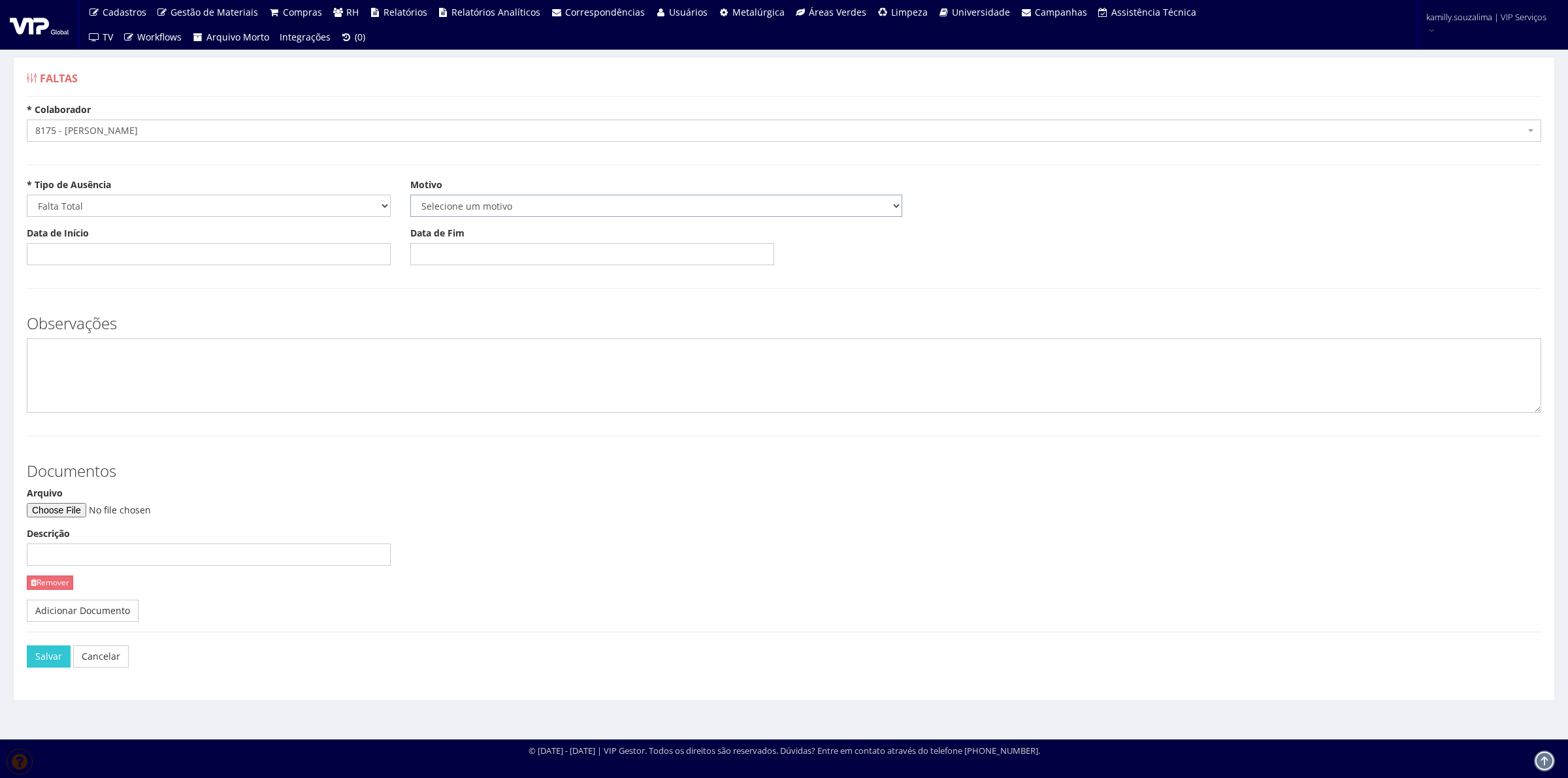
click at [455, 197] on select "Selecione um motivo Acidente Atestado Atraso Declaração Determinação Judicial D…" at bounding box center [656, 206] width 492 height 22
select select "atestado"
click at [410, 194] on select "Selecione um motivo Acidente Atestado Atraso Declaração Determinação Judicial D…" at bounding box center [656, 206] width 492 height 22
click at [242, 256] on input "Data de Início" at bounding box center [208, 254] width 364 height 22
type input "26/08/2025"
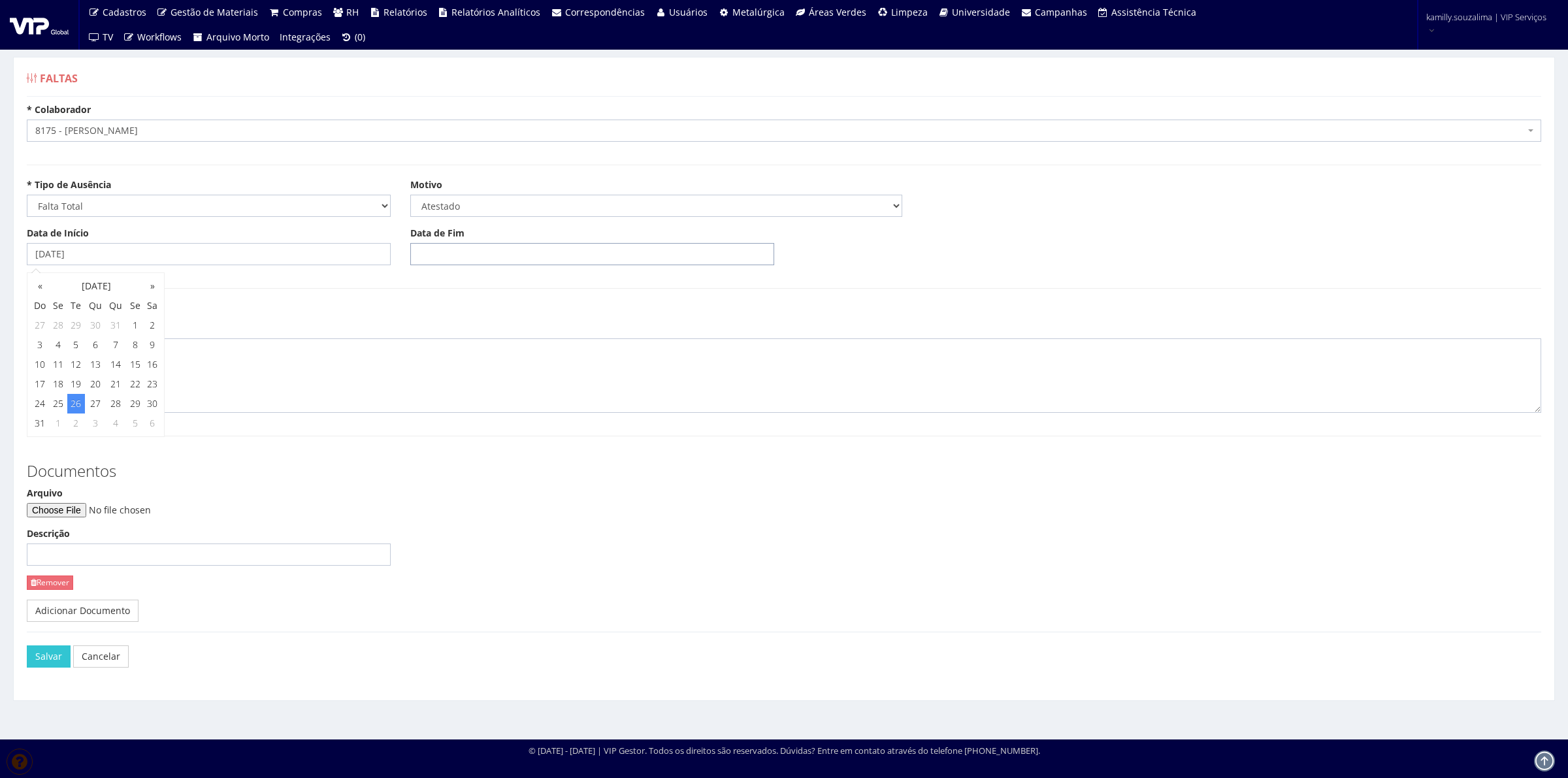
click at [488, 245] on input "Data de Fim" at bounding box center [592, 254] width 364 height 22
click at [464, 403] on td "26" at bounding box center [458, 404] width 18 height 20
click at [475, 403] on td "27" at bounding box center [479, 404] width 21 height 20
click at [494, 403] on td "28" at bounding box center [499, 404] width 21 height 20
click at [515, 404] on td "29" at bounding box center [518, 404] width 18 height 20
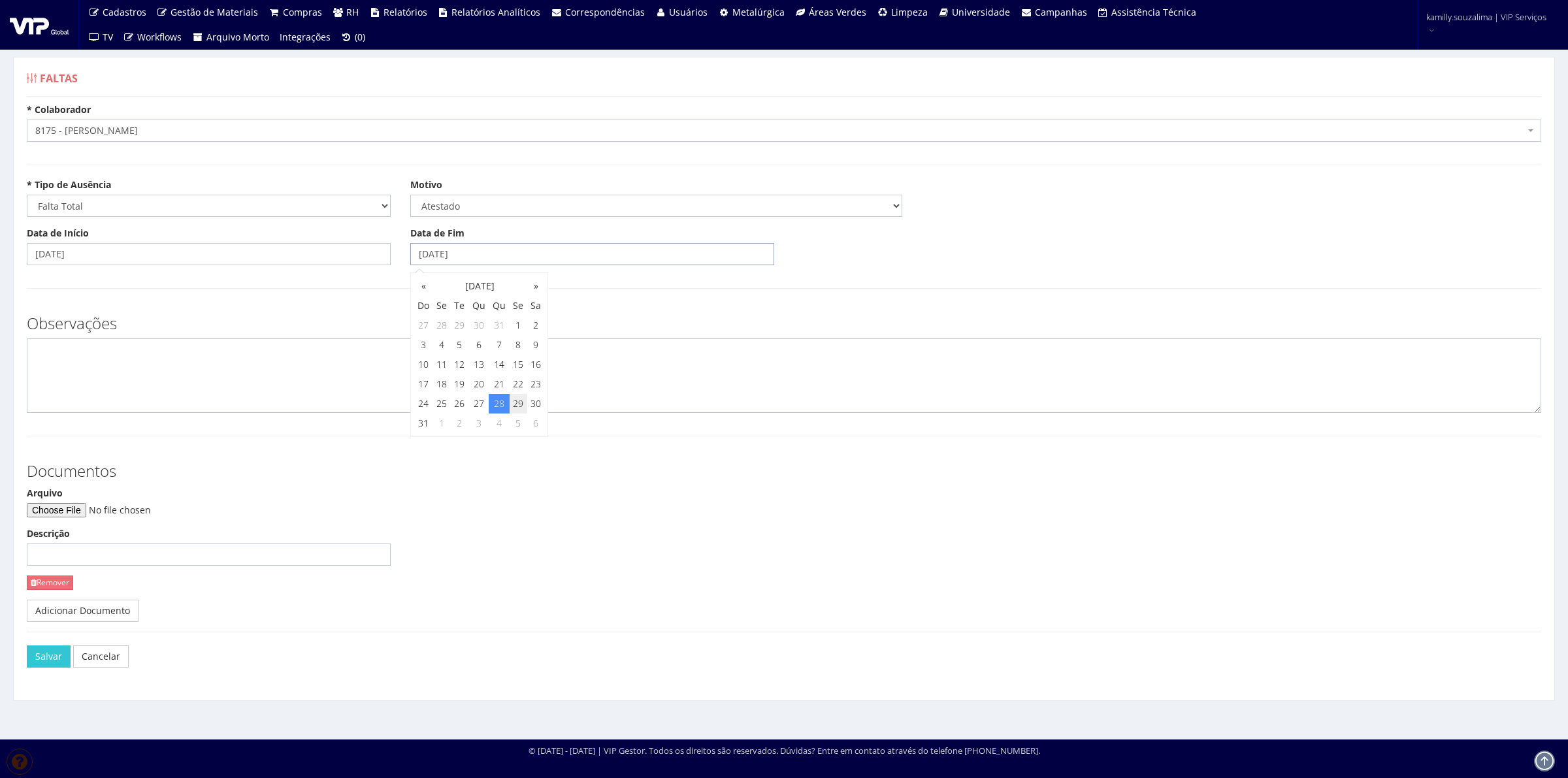
type input "29/08/2025"
click at [326, 392] on textarea at bounding box center [784, 375] width 1515 height 75
type textarea "c"
type textarea "CID: J019"
click at [64, 504] on input "Arquivo" at bounding box center [115, 510] width 177 height 15
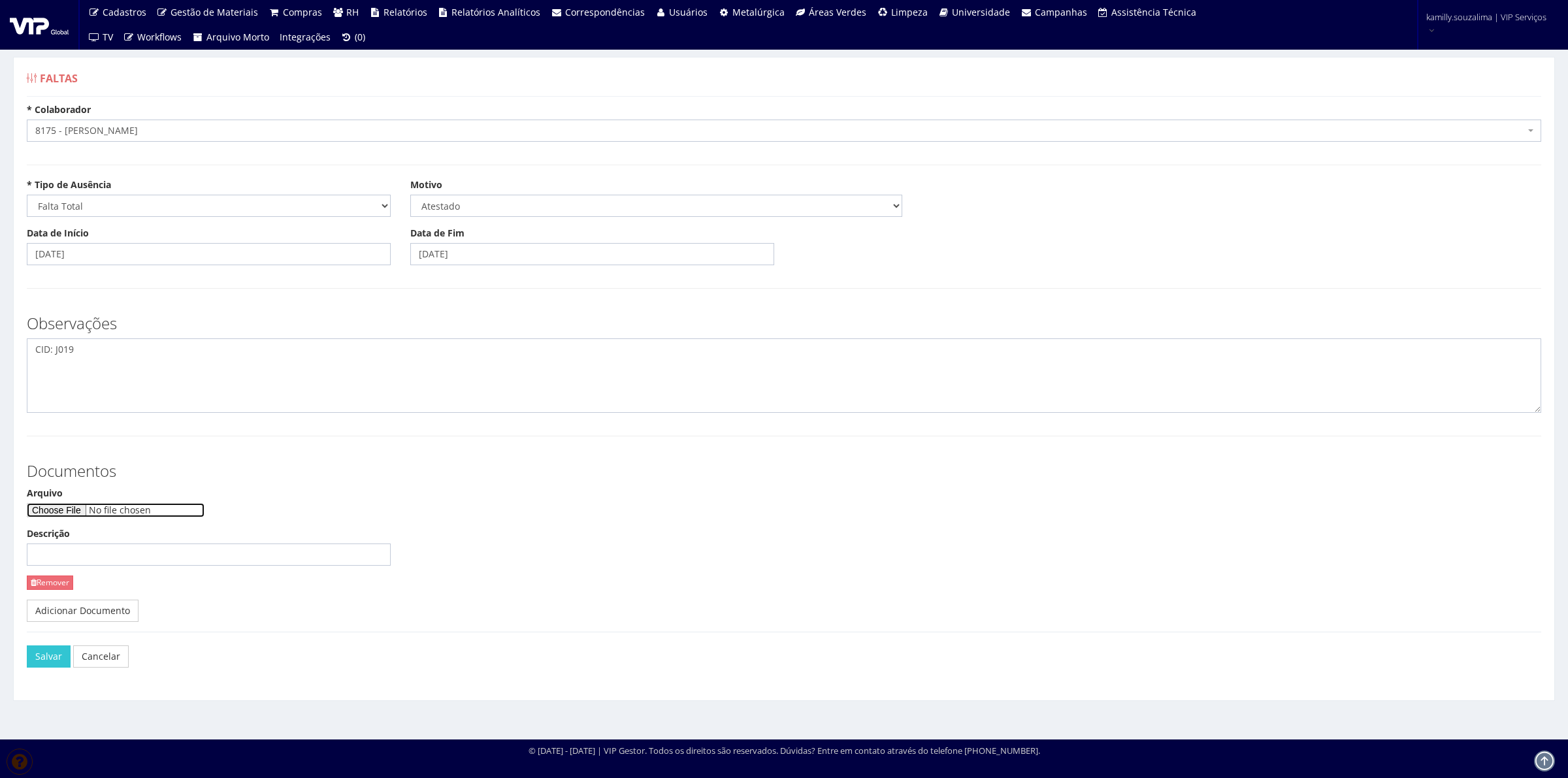
type input "C:\fakepath\Atestado médico- Kennerson Ferreira Santos ..pdf"
click at [50, 658] on button "Salvar" at bounding box center [48, 657] width 44 height 22
